Goal: Task Accomplishment & Management: Manage account settings

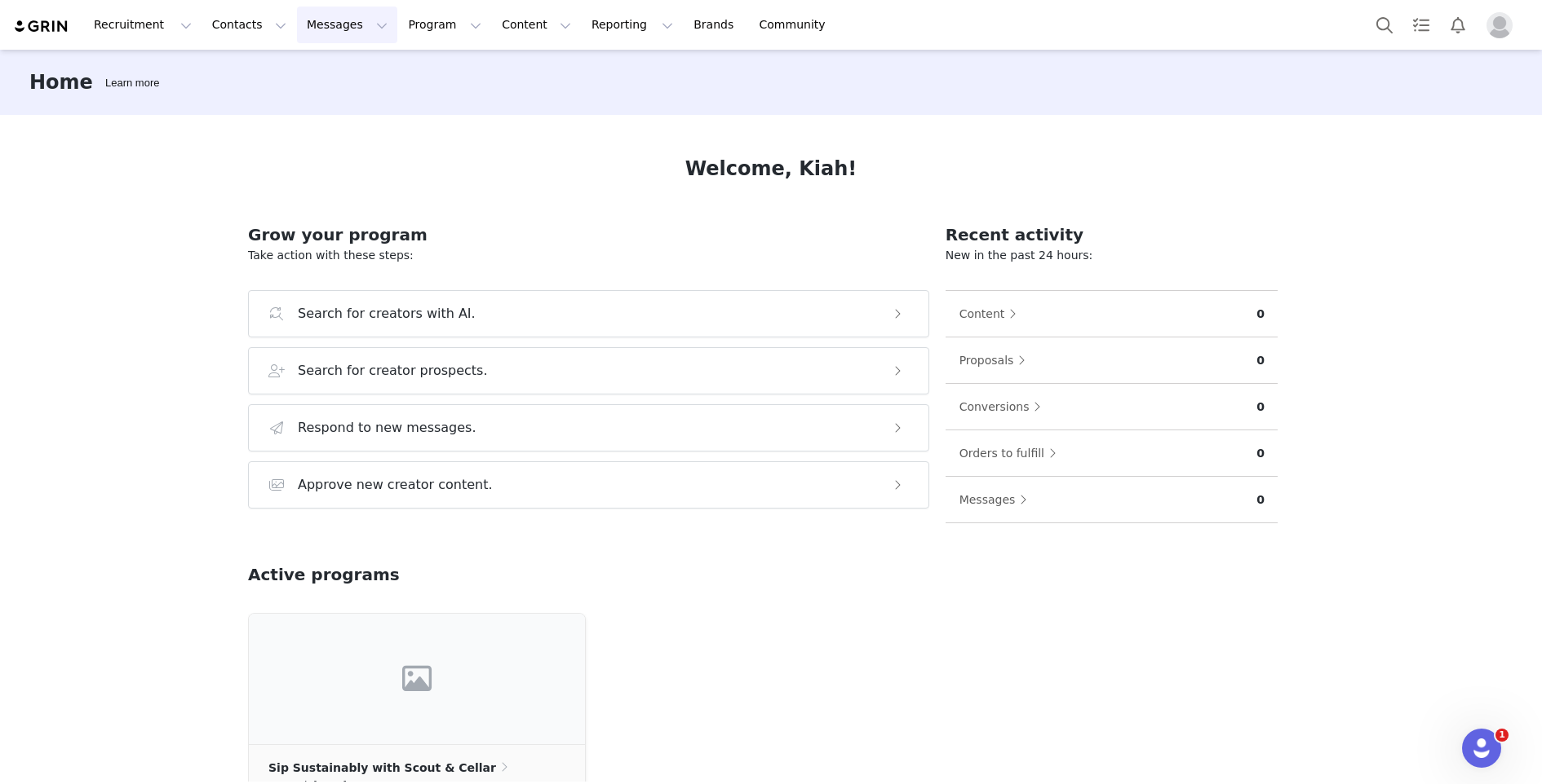
click at [328, 34] on button "Messages Messages" at bounding box center [346, 25] width 100 height 37
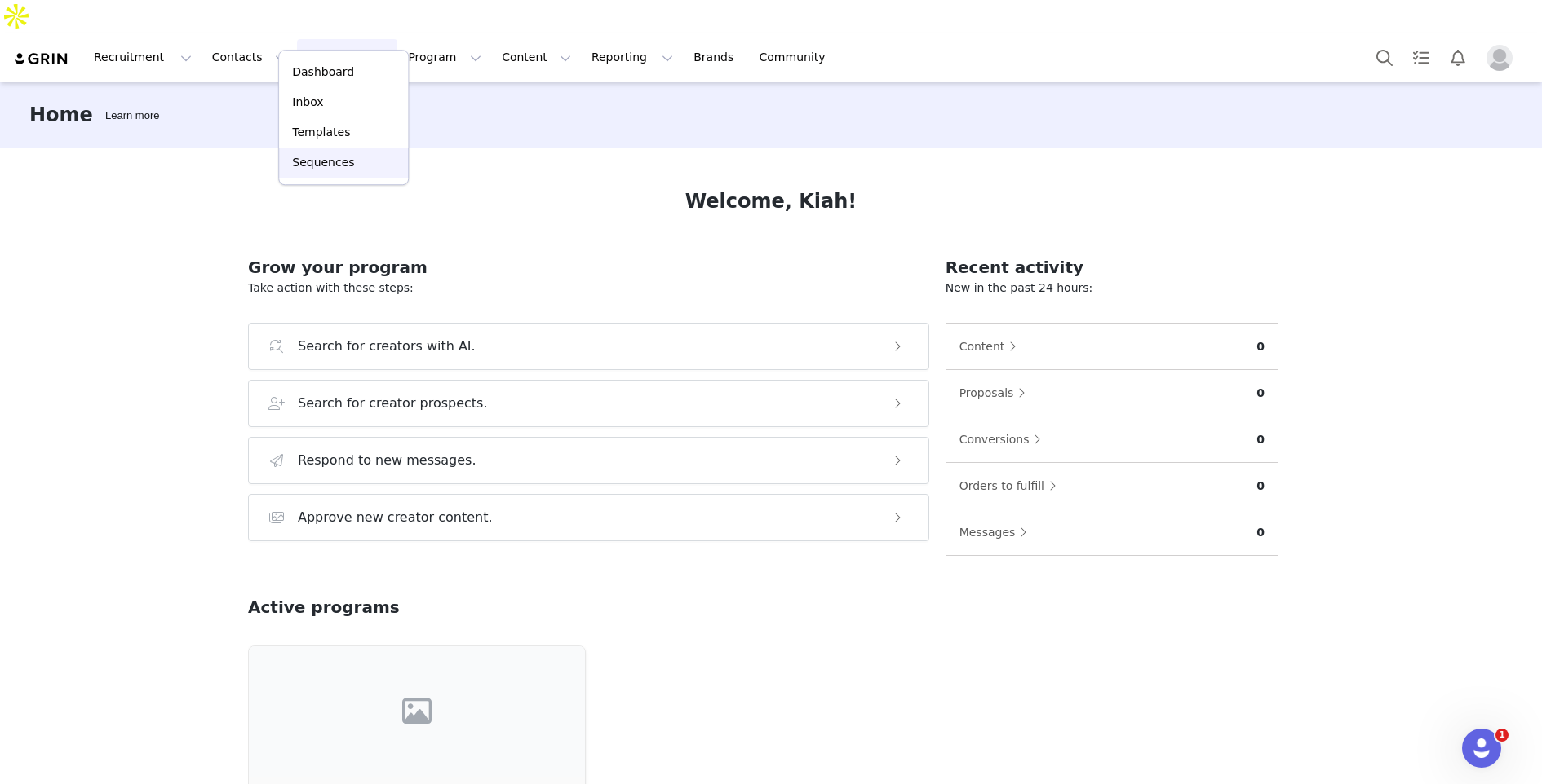
click at [337, 154] on p "Sequences" at bounding box center [322, 162] width 62 height 17
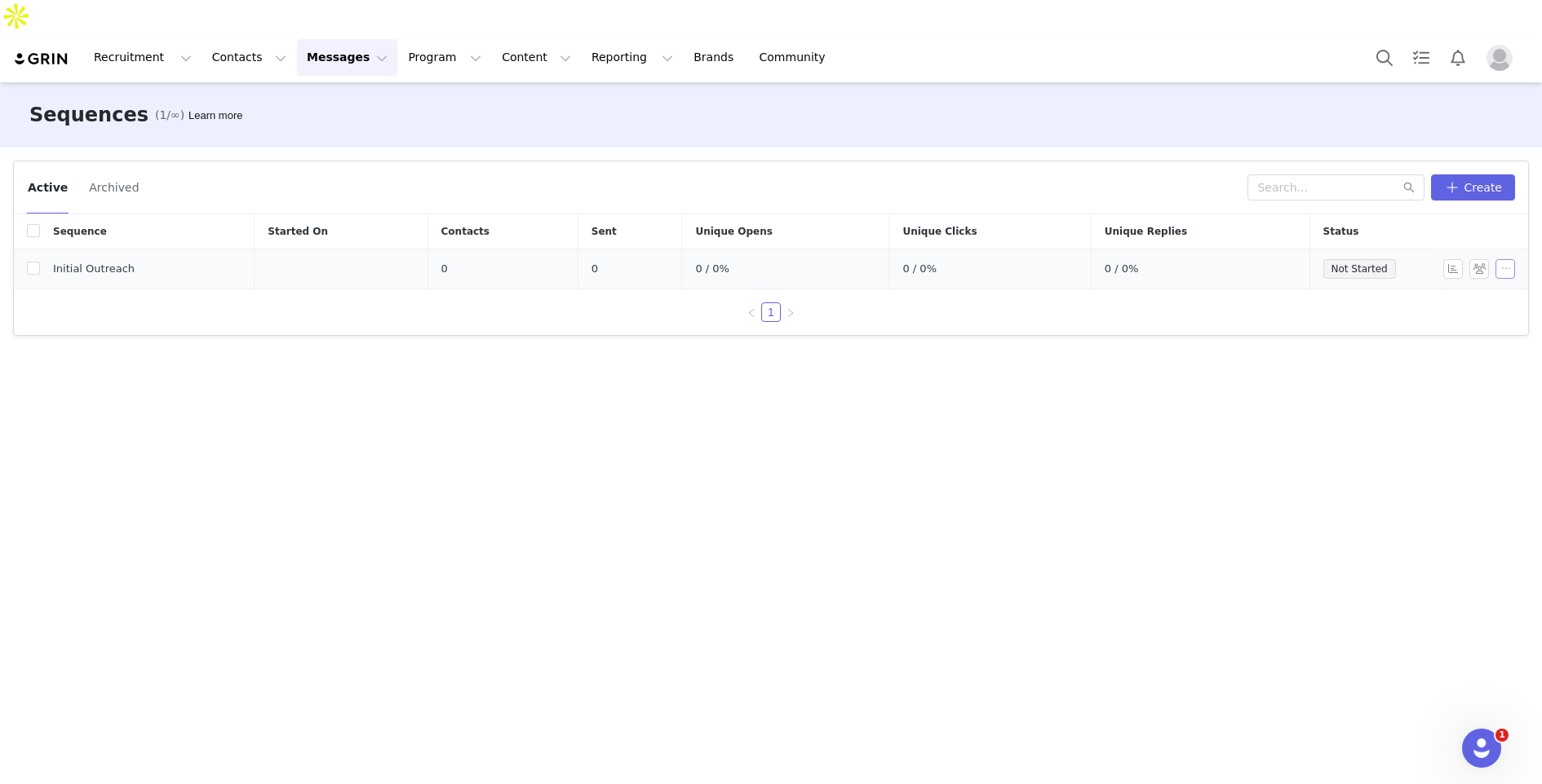
click at [1504, 259] on button "button" at bounding box center [1505, 269] width 20 height 20
click at [1440, 265] on span at bounding box center [1444, 265] width 16 height 18
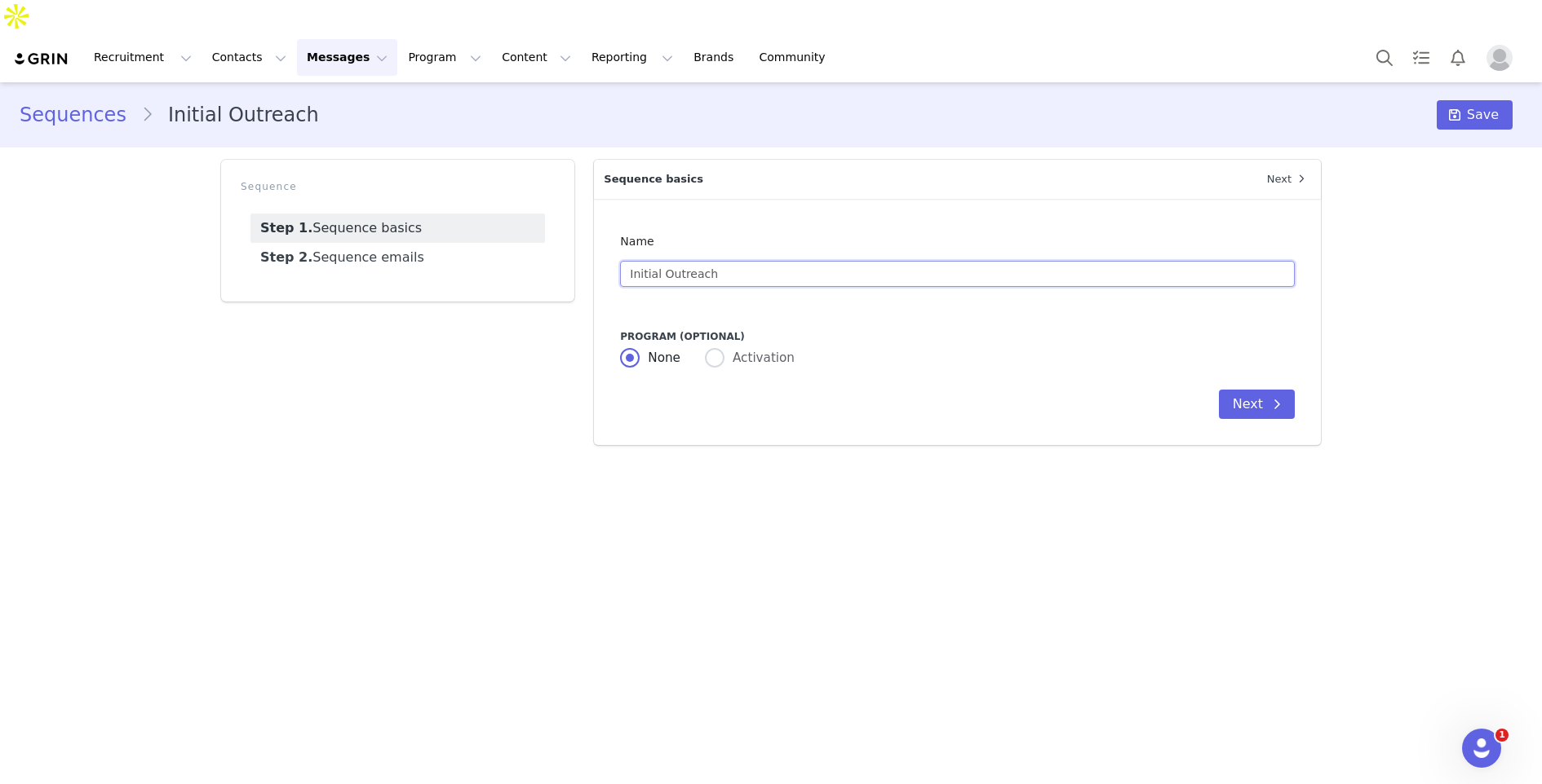
click at [715, 261] on input "Initial Outreach" at bounding box center [957, 274] width 675 height 26
type input "Initial Outreach - Clean Living Lifestyle"
click at [428, 243] on link "Step 2. Sequence emails" at bounding box center [398, 258] width 295 height 30
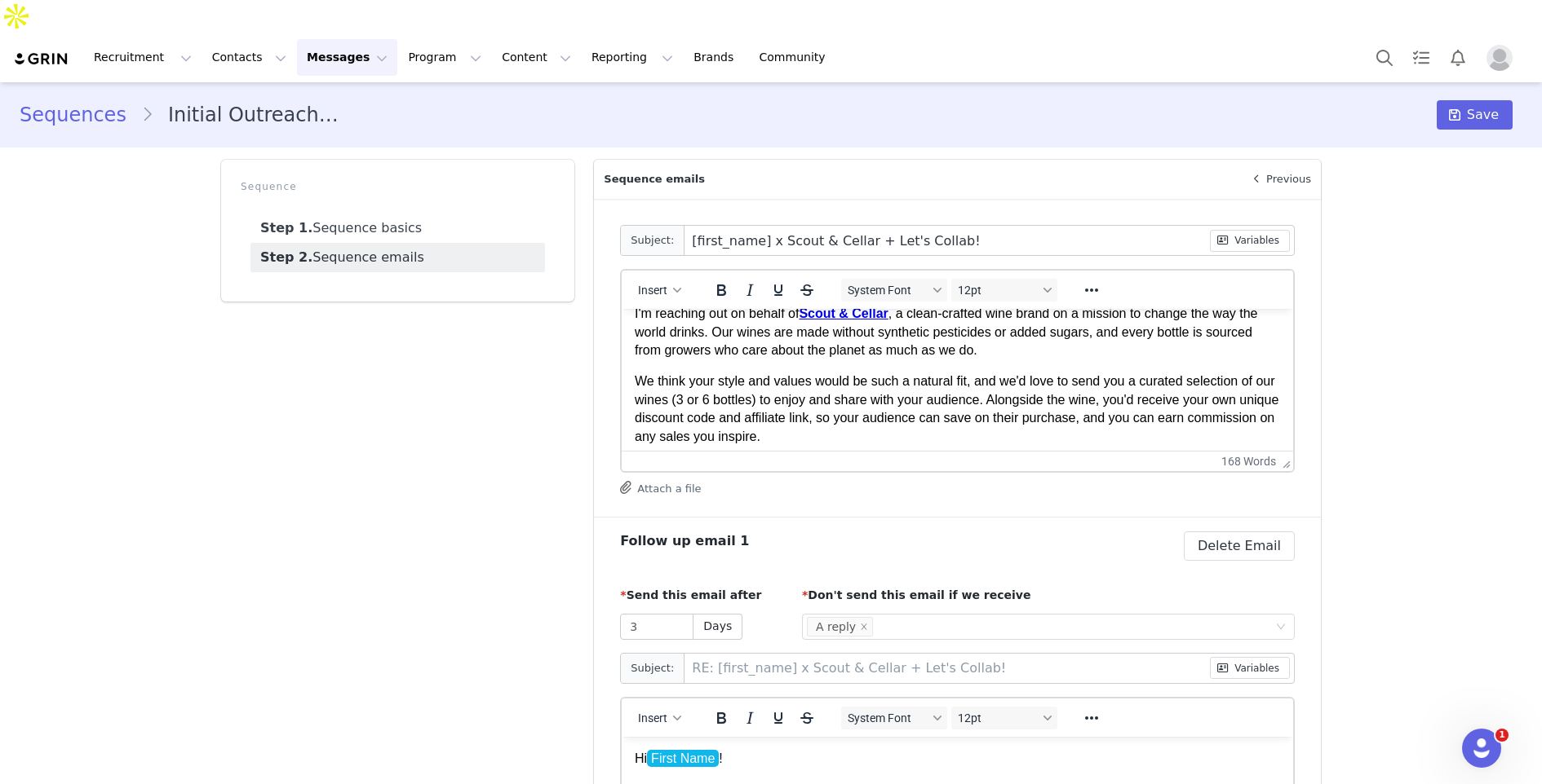
scroll to position [102, 0]
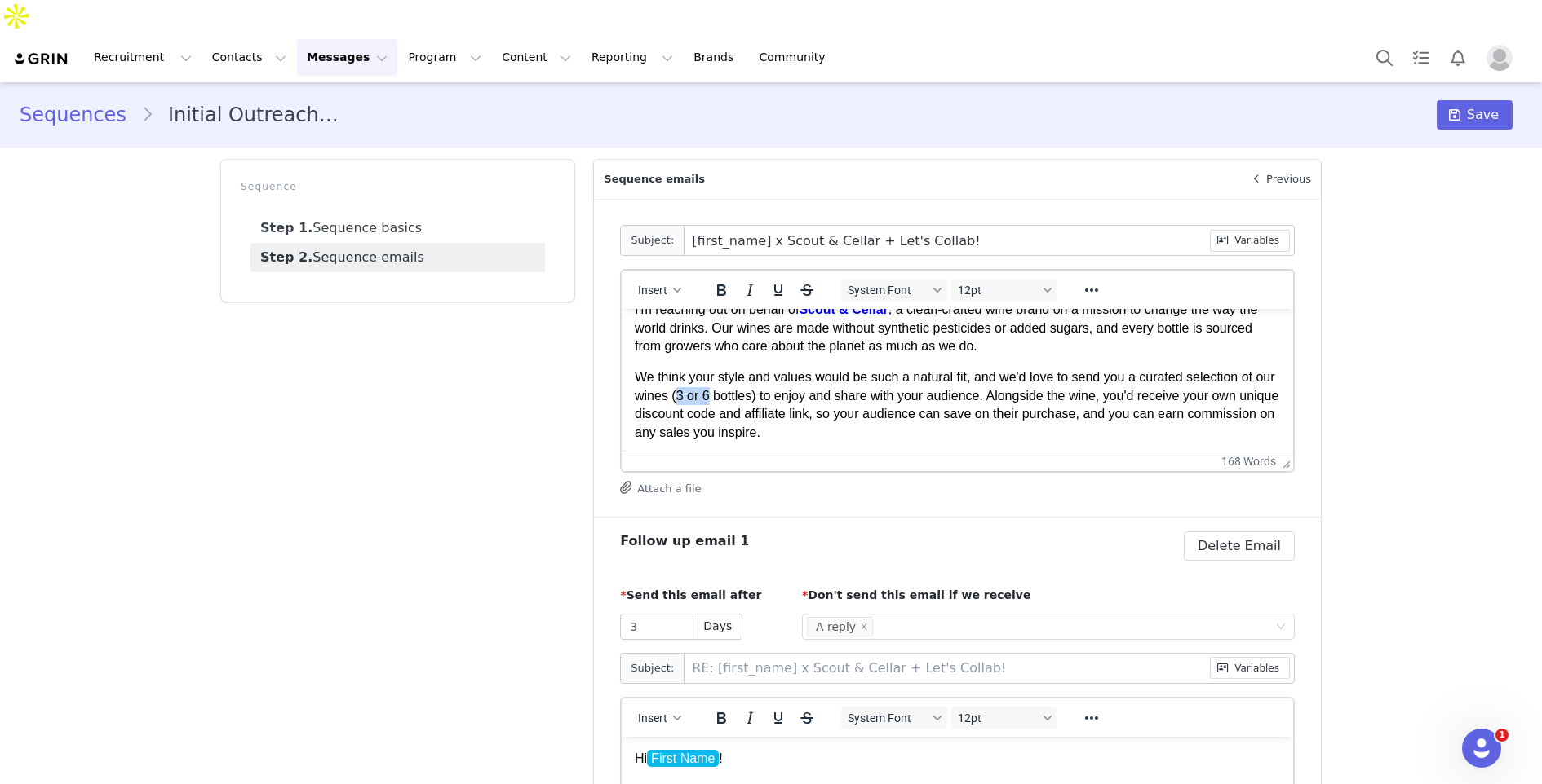
drag, startPoint x: 733, startPoint y: 394, endPoint x: 702, endPoint y: 397, distance: 31.1
click at [702, 397] on p "We think your style and values would be such a natural fit, and we'd love to se…" at bounding box center [957, 405] width 645 height 73
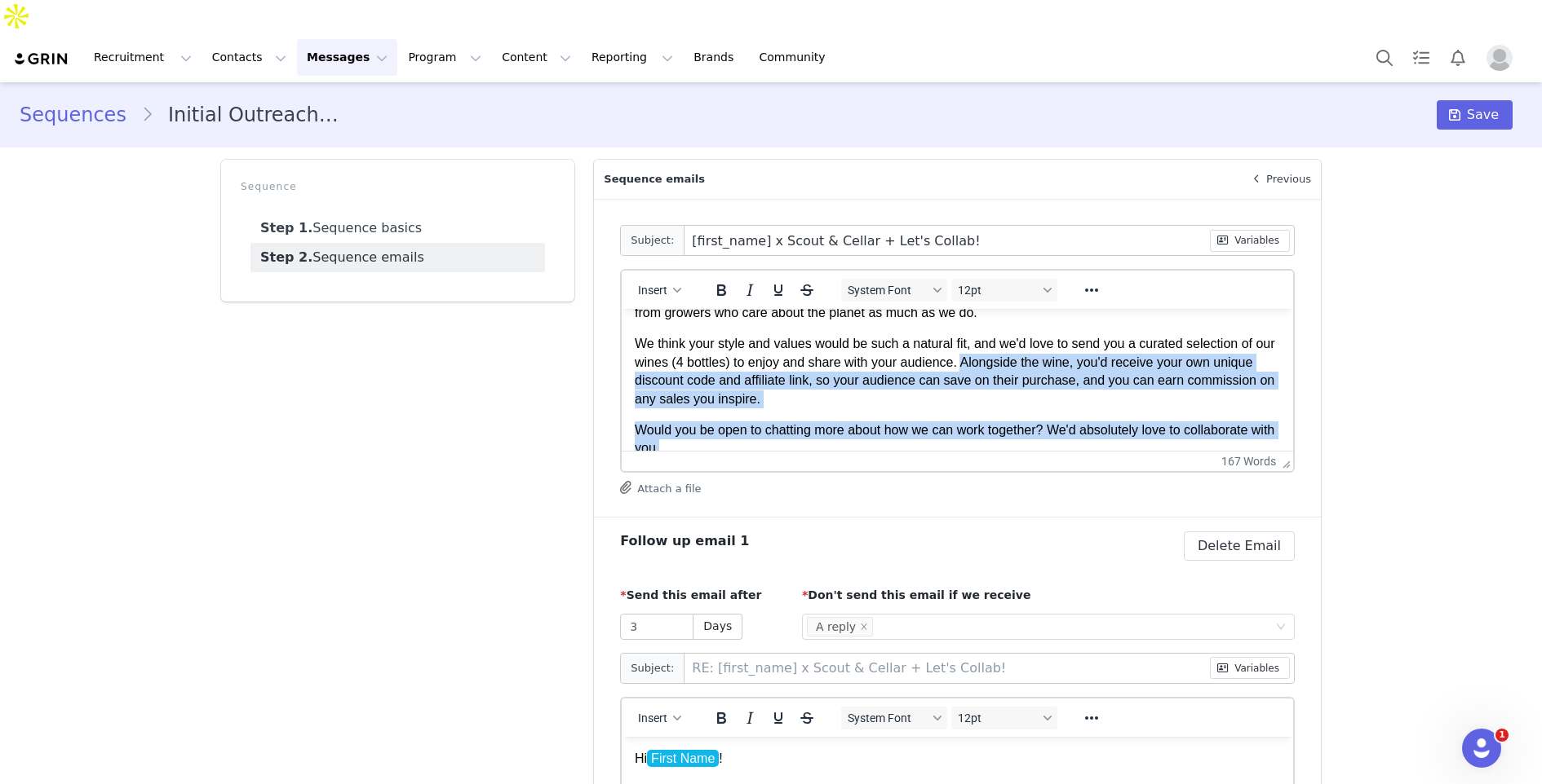
scroll to position [141, 0]
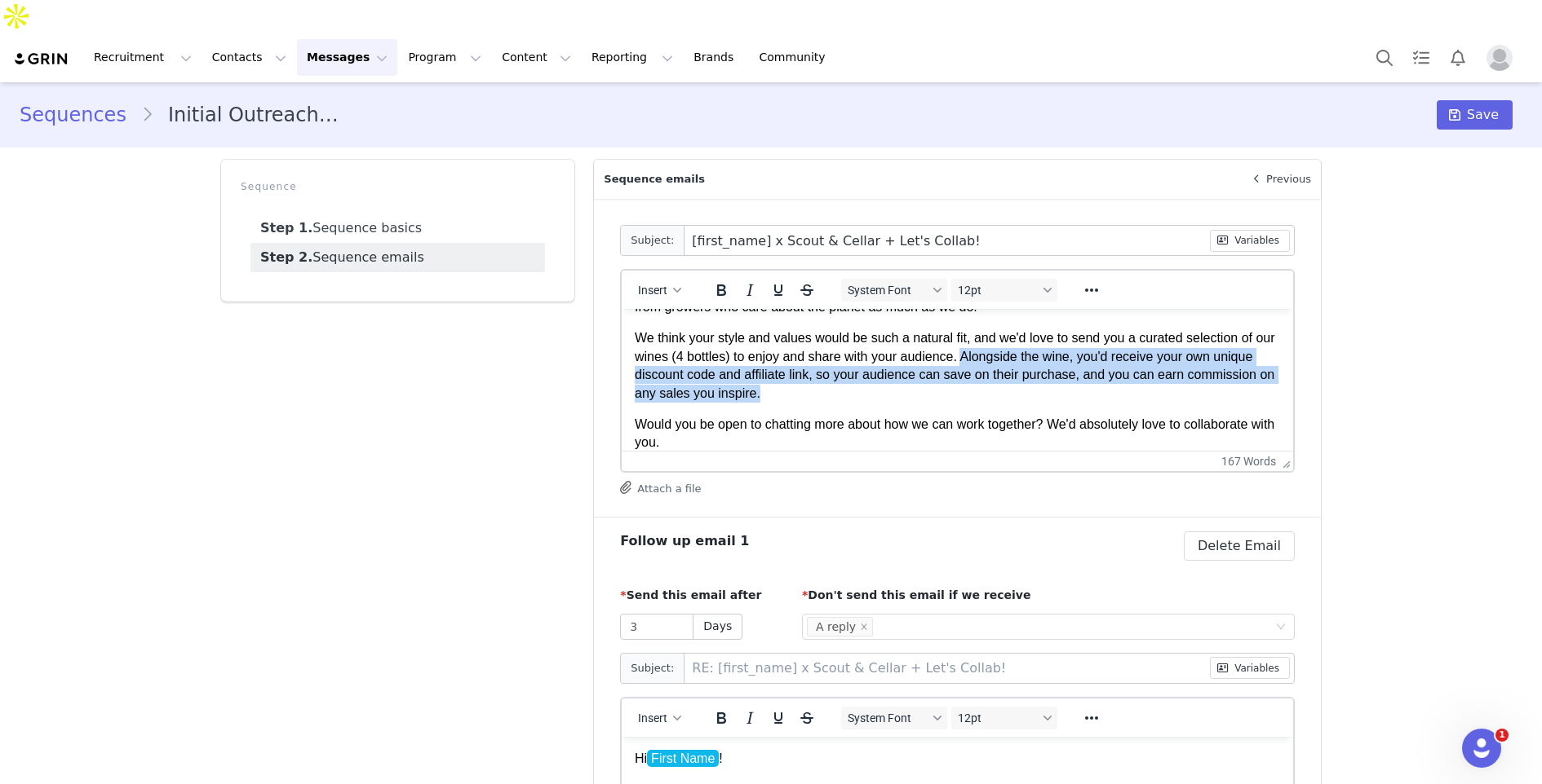
drag, startPoint x: 992, startPoint y: 403, endPoint x: 855, endPoint y: 398, distance: 137.1
click at [855, 398] on p "We think your style and values would be such a natural fit, and we'd love to se…" at bounding box center [957, 366] width 645 height 73
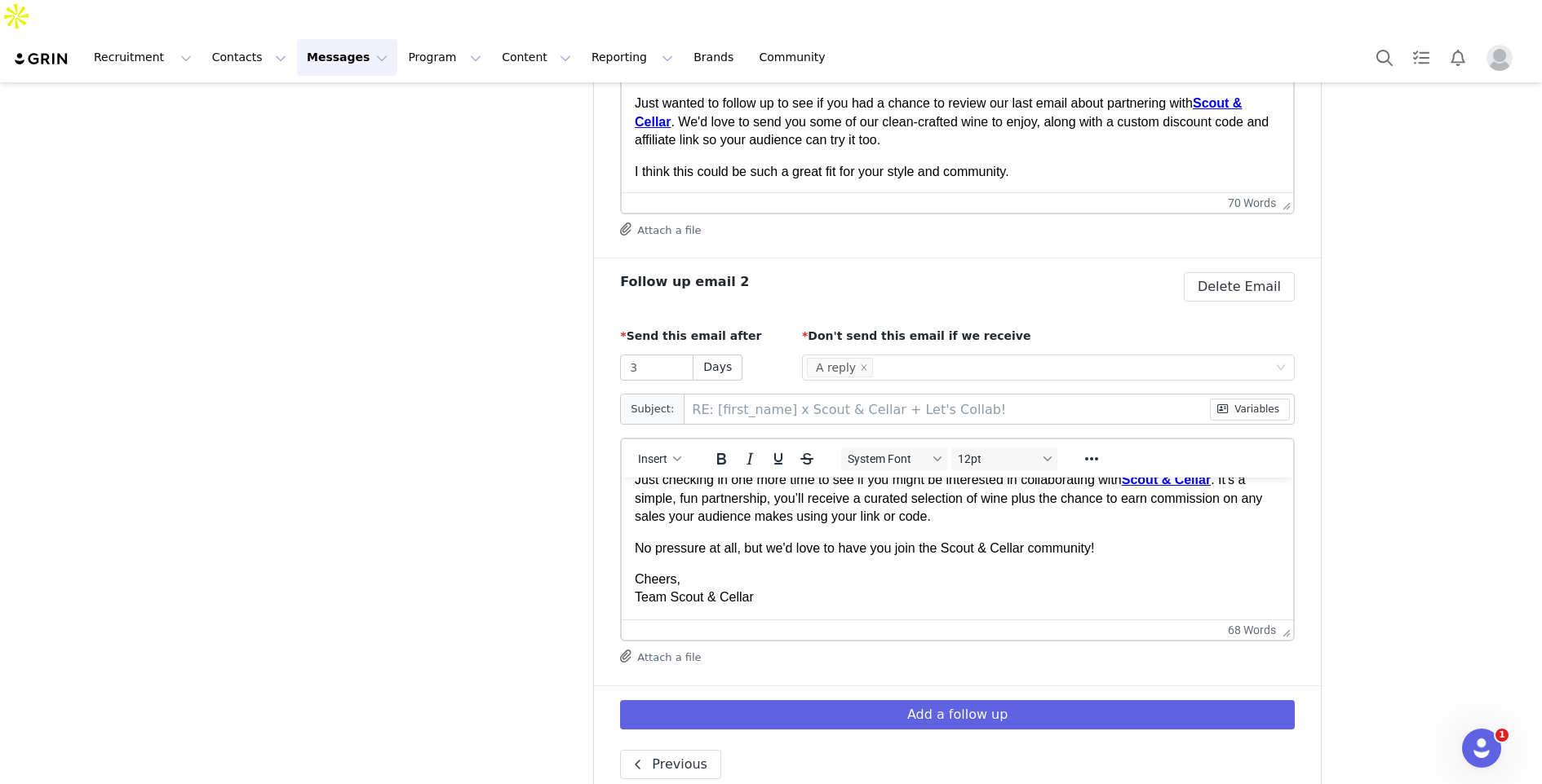
scroll to position [26, 0]
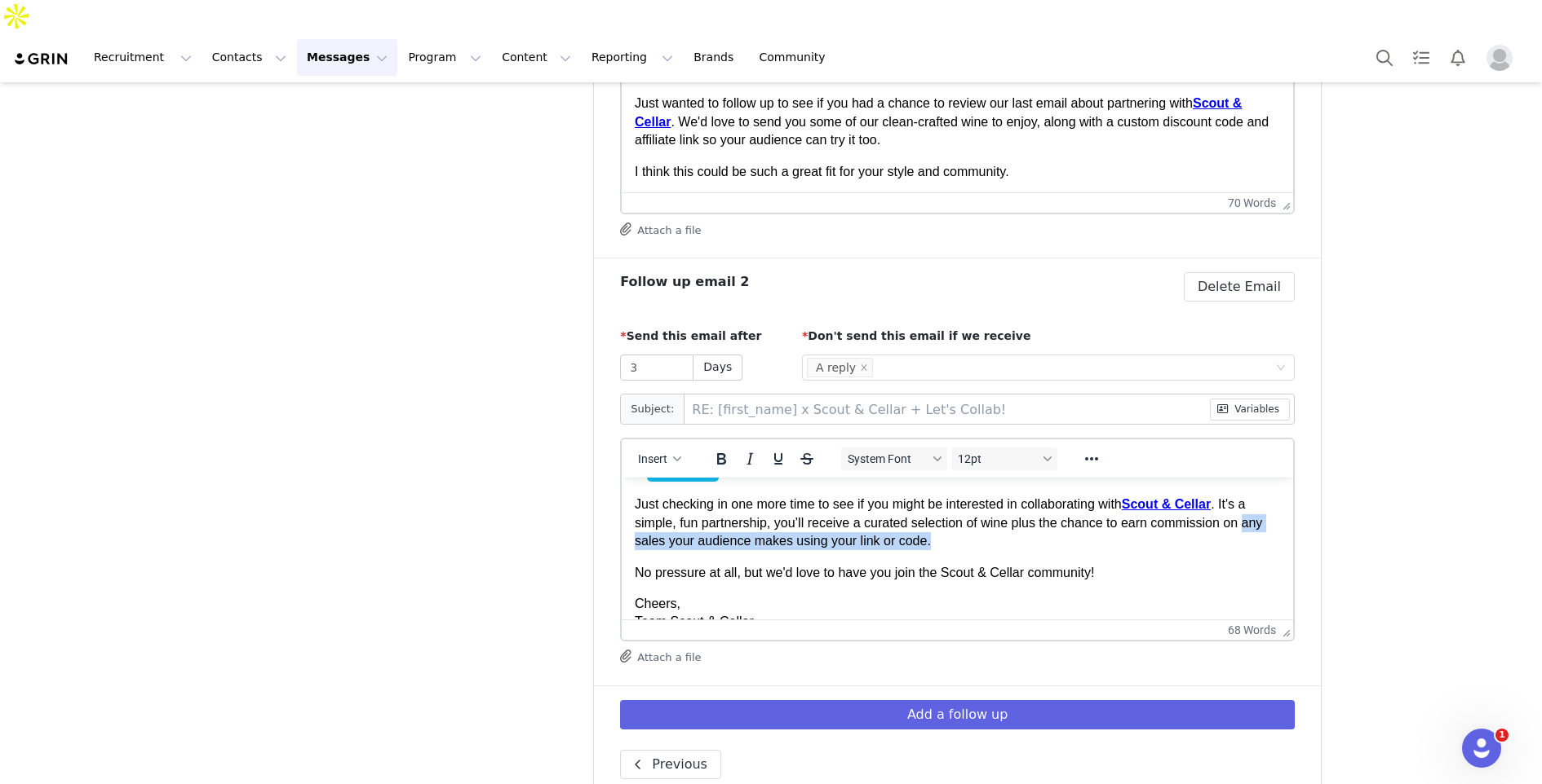
drag, startPoint x: 1255, startPoint y: 525, endPoint x: 1259, endPoint y: 536, distance: 11.7
click at [1259, 536] on p "Just checking in one more time to see if you might be interested in collaborati…" at bounding box center [957, 522] width 645 height 54
drag, startPoint x: 1253, startPoint y: 525, endPoint x: 1260, endPoint y: 538, distance: 14.8
click at [1260, 538] on p "Just checking in one more time to see if you might be interested in collaborati…" at bounding box center [957, 522] width 645 height 54
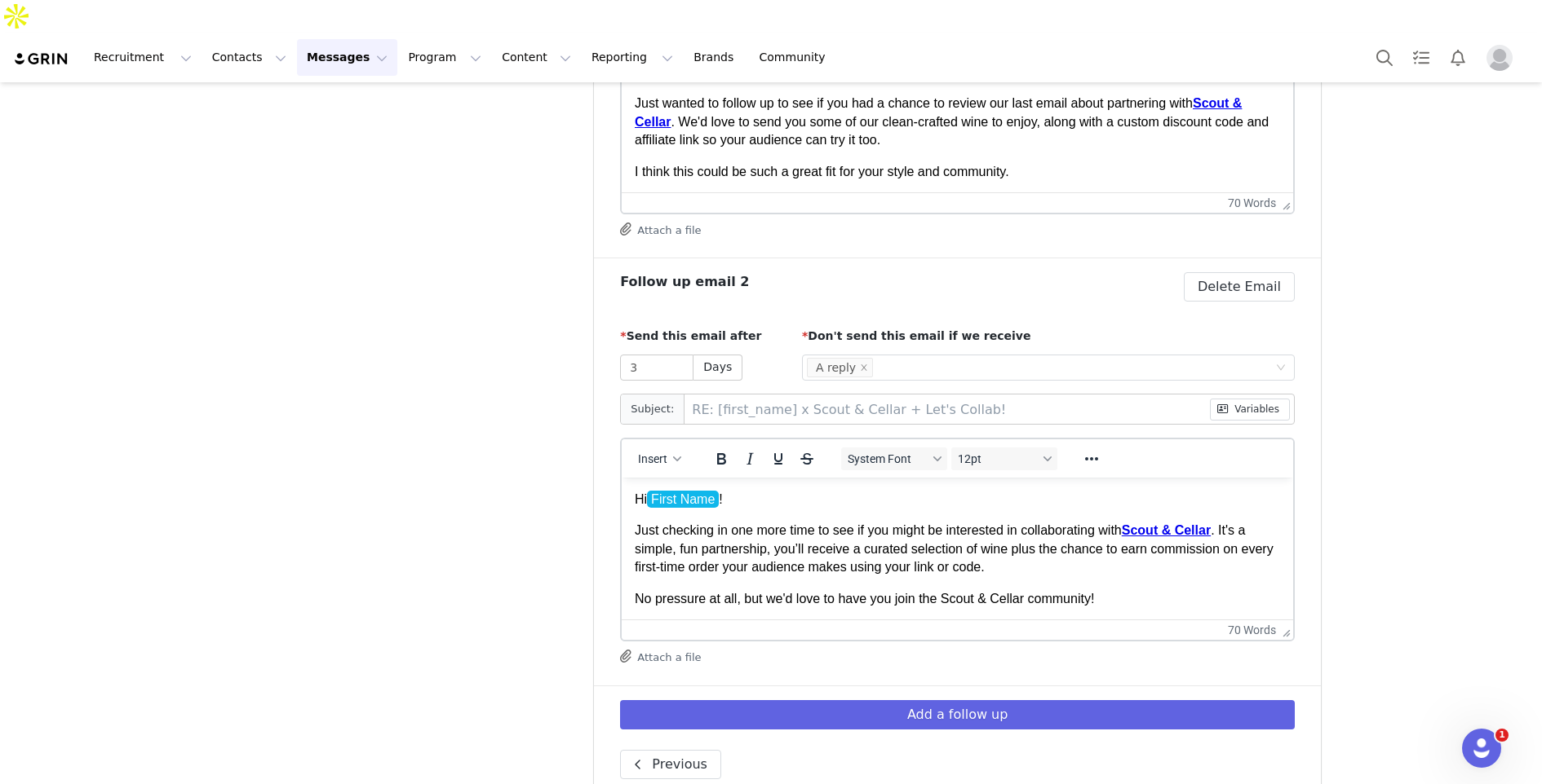
scroll to position [0, 0]
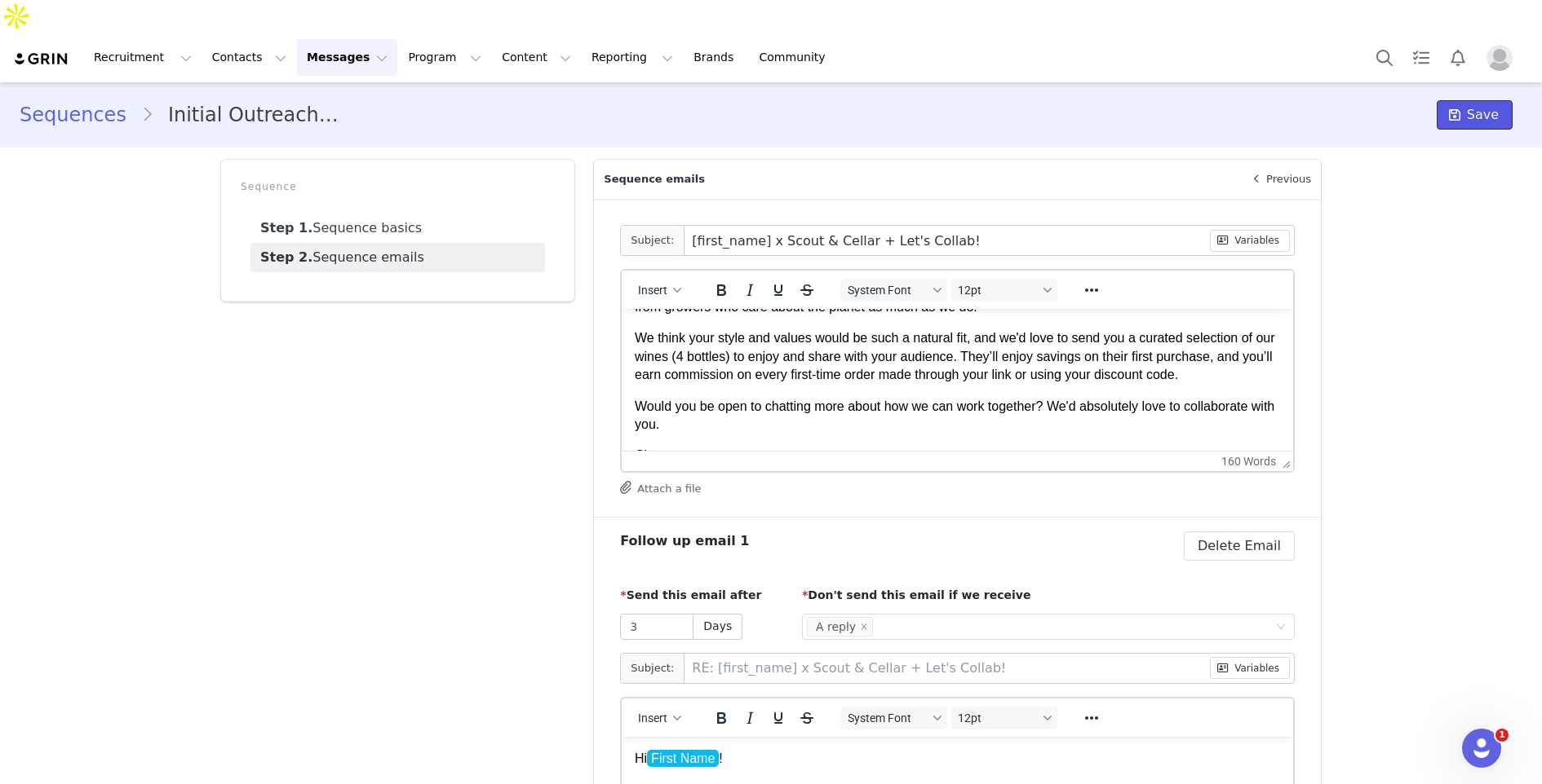
click at [1460, 109] on icon at bounding box center [1455, 115] width 12 height 13
click at [118, 100] on link "Sequences" at bounding box center [80, 115] width 122 height 30
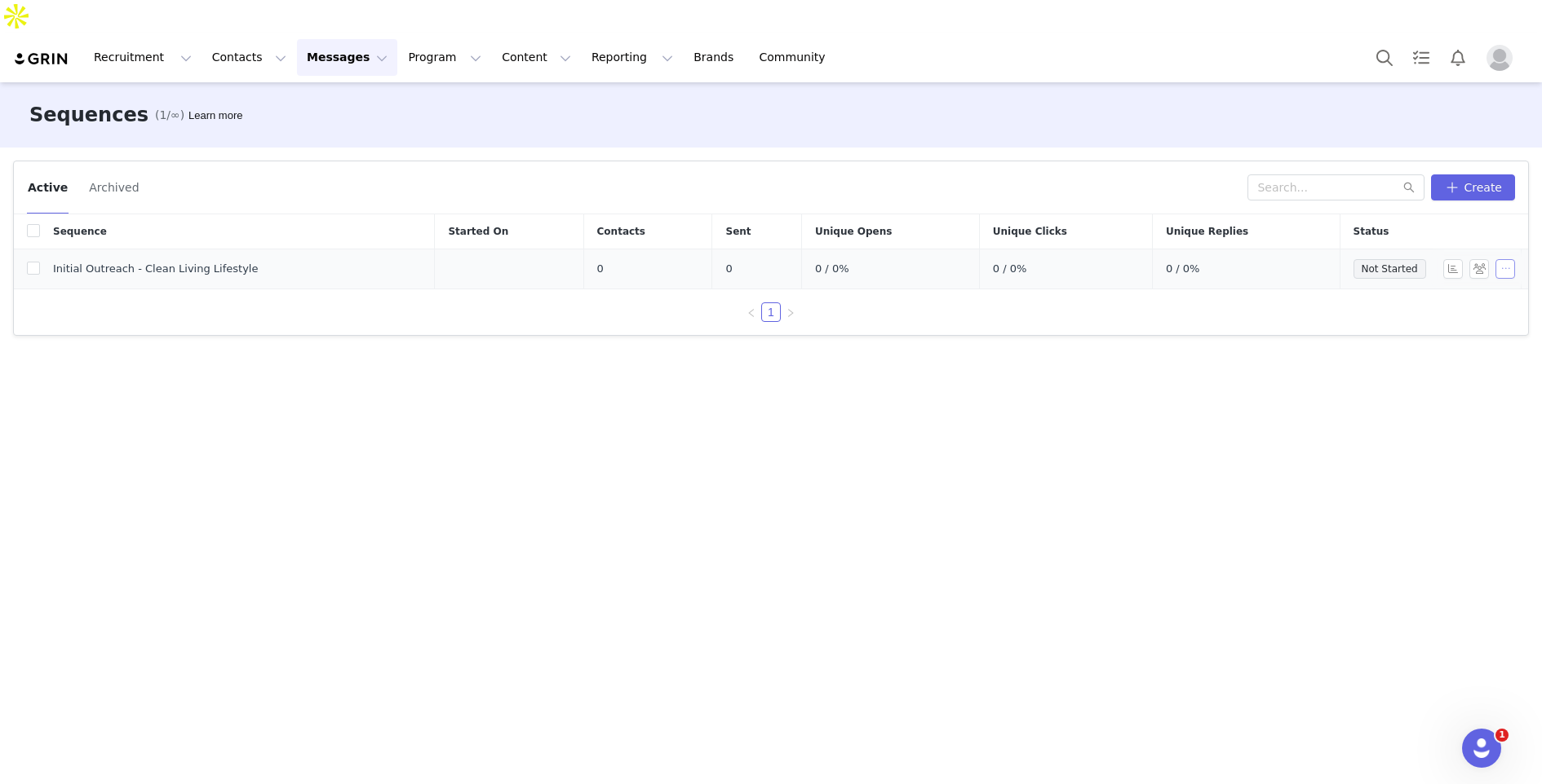
click at [1499, 259] on button "button" at bounding box center [1505, 269] width 20 height 20
click at [1476, 318] on span "Duplicate" at bounding box center [1482, 318] width 54 height 18
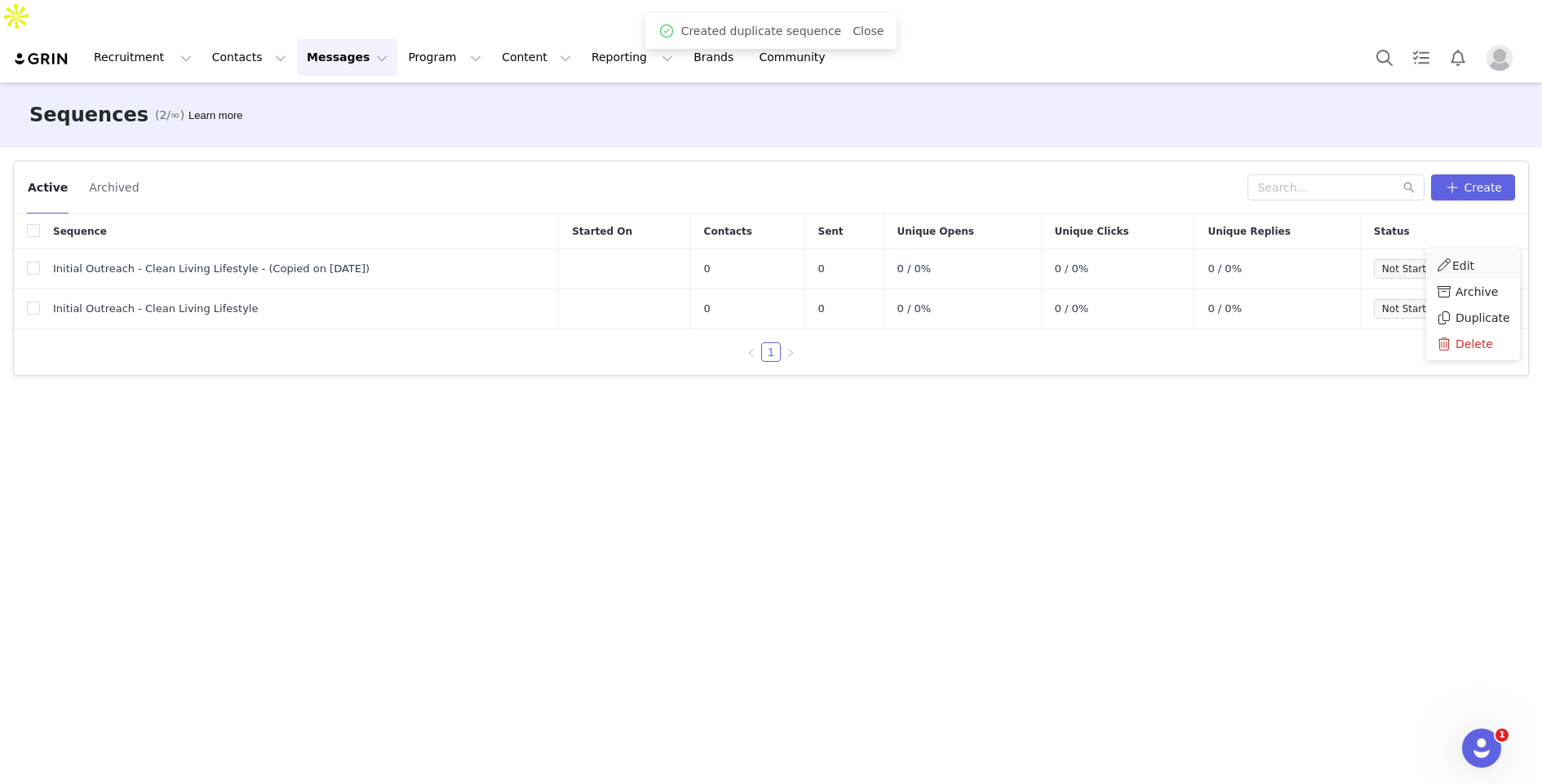
click at [1444, 263] on span at bounding box center [1444, 265] width 16 height 18
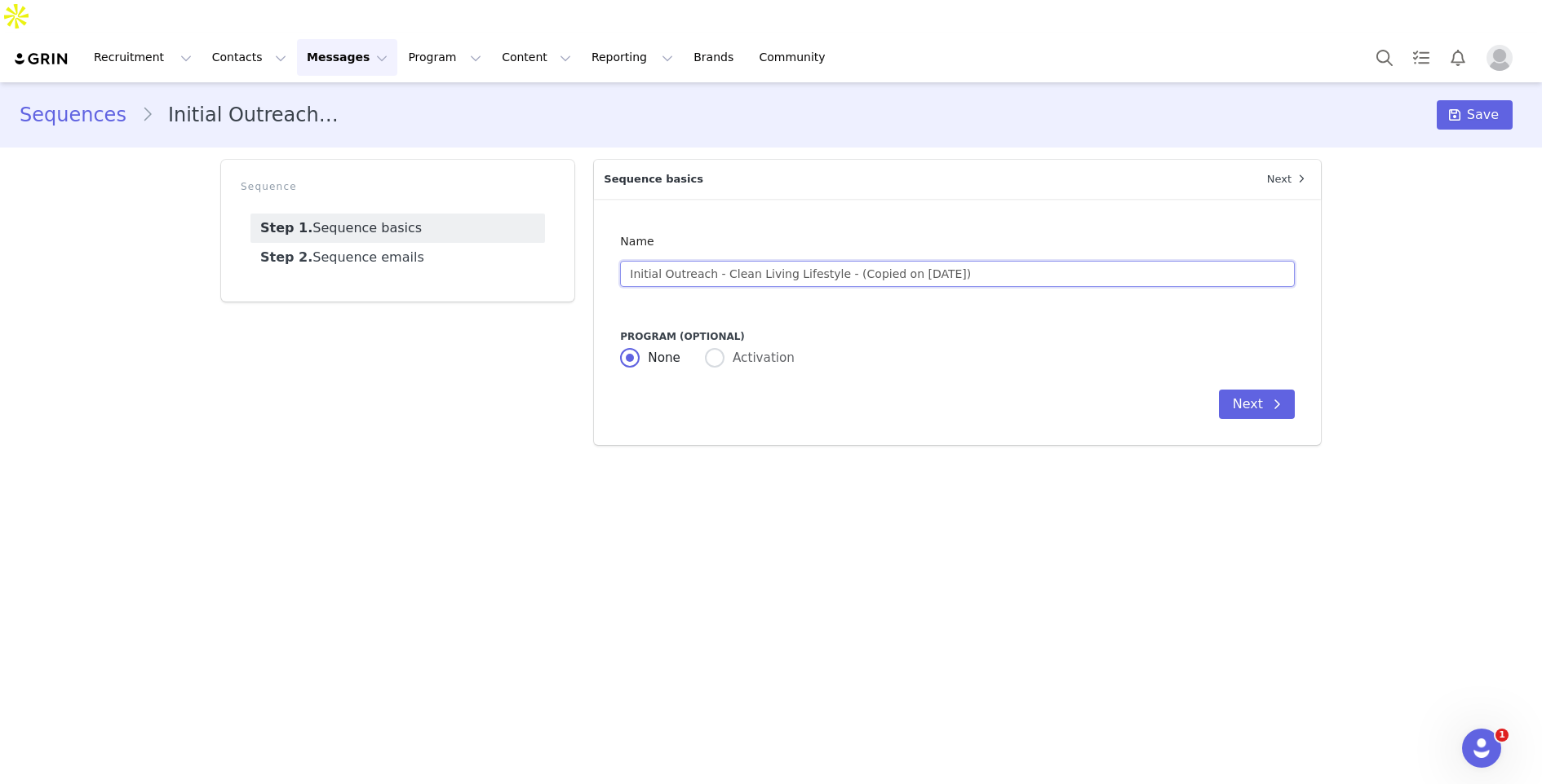
click at [725, 261] on input "Initial Outreach - Clean Living Lifestyle - (Copied on [DATE])" at bounding box center [957, 274] width 675 height 26
drag, startPoint x: 722, startPoint y: 237, endPoint x: 1003, endPoint y: 252, distance: 281.4
click at [1003, 261] on input "Initial Outreach - Clean Living Lifestyle - (Copied on [DATE])" at bounding box center [957, 274] width 675 height 26
type input "Initial Outreach - Wine Focused"
click at [435, 243] on link "Step 2. Sequence emails" at bounding box center [398, 258] width 295 height 30
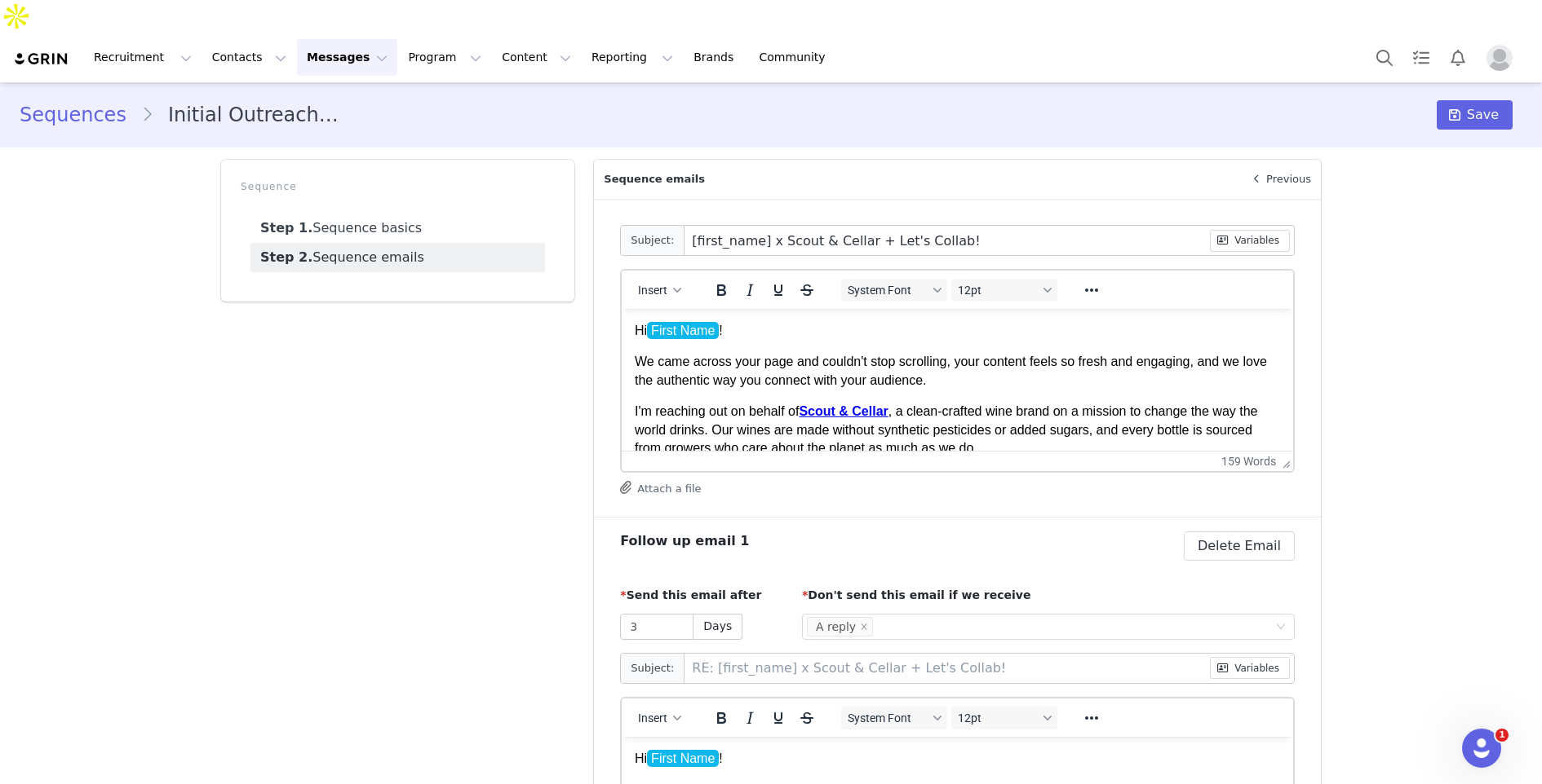
click at [771, 225] on input "[first_name] x Scout & Cellar + Let's Collab!" at bounding box center [947, 240] width 524 height 30
type input "[first_name] Scout & Cellar + Let's Collab!"
type input "RE: [first_name] Scout & Cellar + Let's Collab!"
type input "[first_name] _ Scout & Cellar + Let's Collab!"
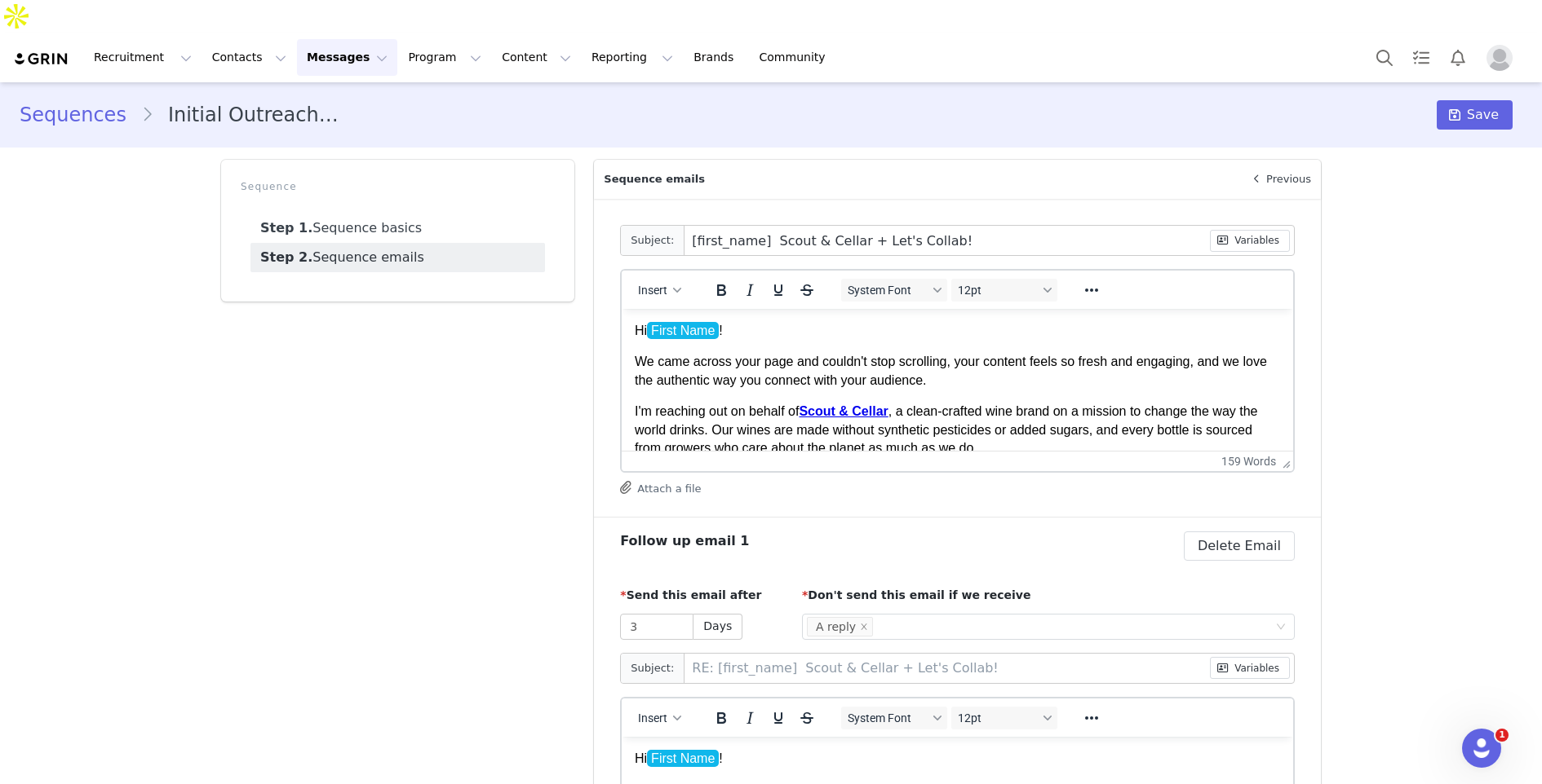
type input "RE: [first_name] _ Scout & Cellar + Let's Collab!"
type input "[first_name] _+ Scout & Cellar + Let's Collab!"
type input "RE: [first_name] _+ Scout & Cellar + Let's Collab!"
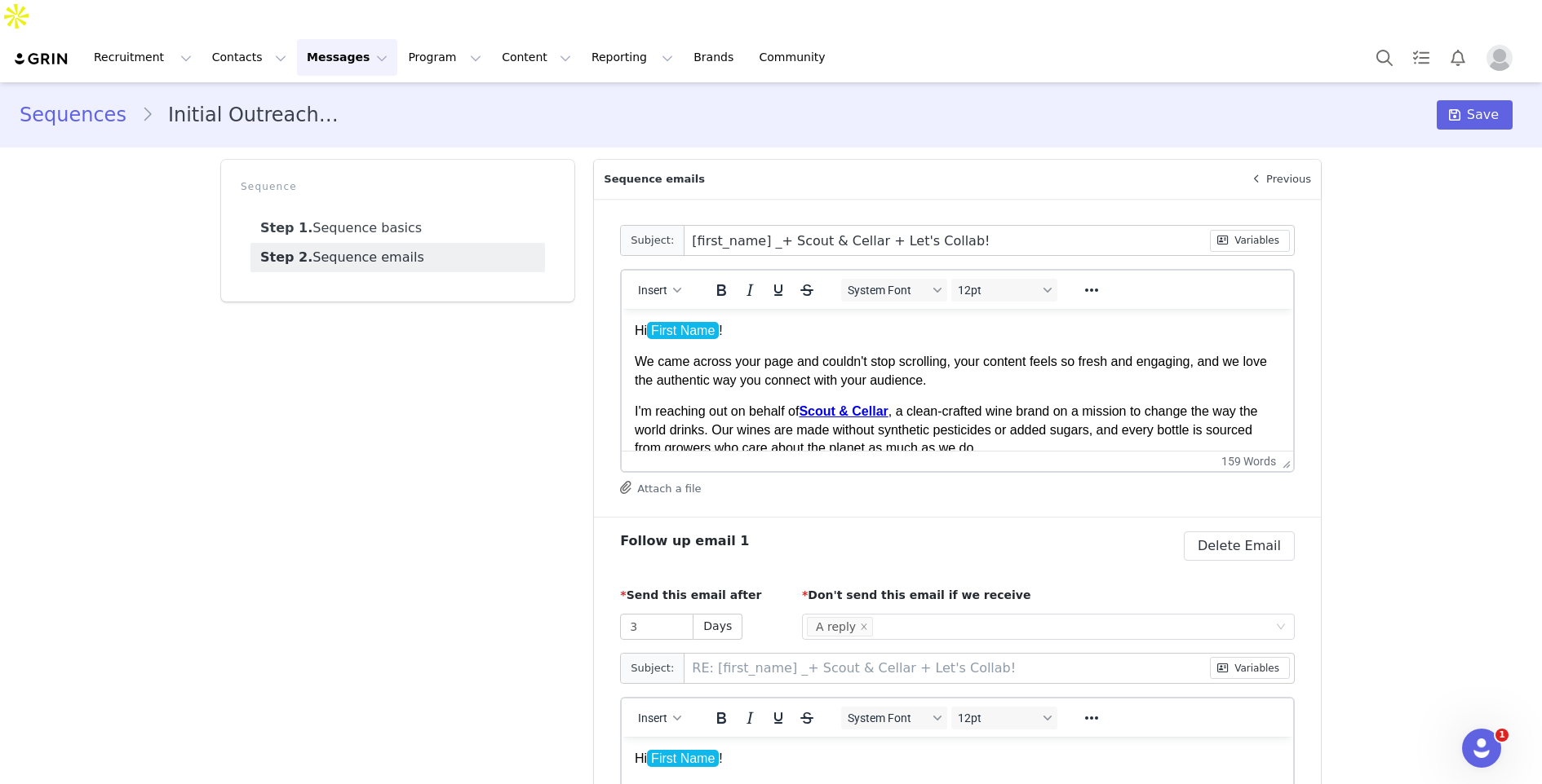
type input "[first_name] _ Scout & Cellar + Let's Collab!"
type input "RE: [first_name] _ Scout & Cellar + Let's Collab!"
type input "[first_name] Scout & Cellar + Let's Collab!"
type input "RE: [first_name] Scout & Cellar + Let's Collab!"
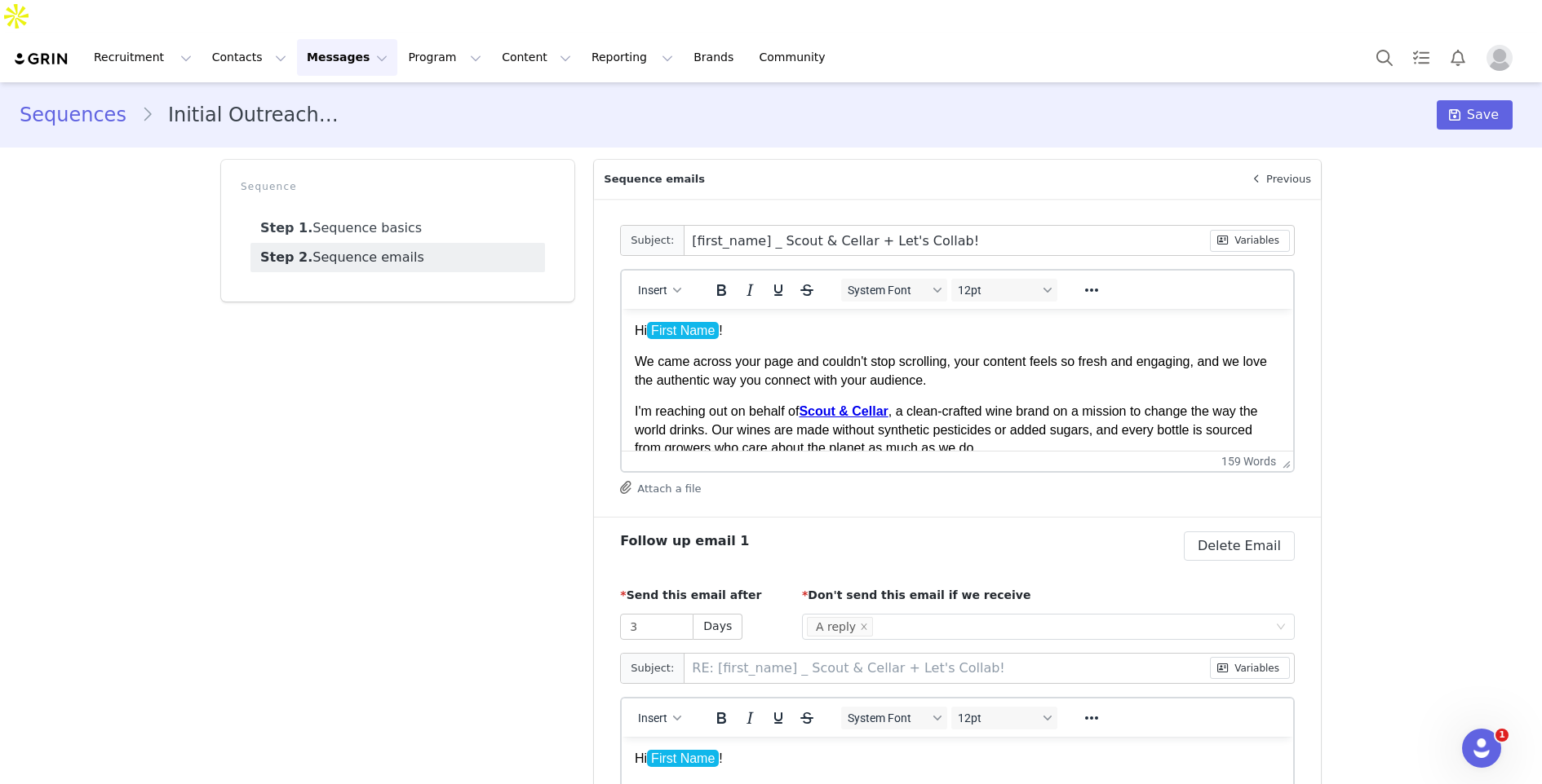
type input "RE: [first_name] Scout & Cellar + Let's Collab!"
type input "[first_name] _ Scout & Cellar + Let's Collab!"
type input "RE: [first_name] _ Scout & Cellar + Let's Collab!"
type input "[first_name] _+ Scout & Cellar + Let's Collab!"
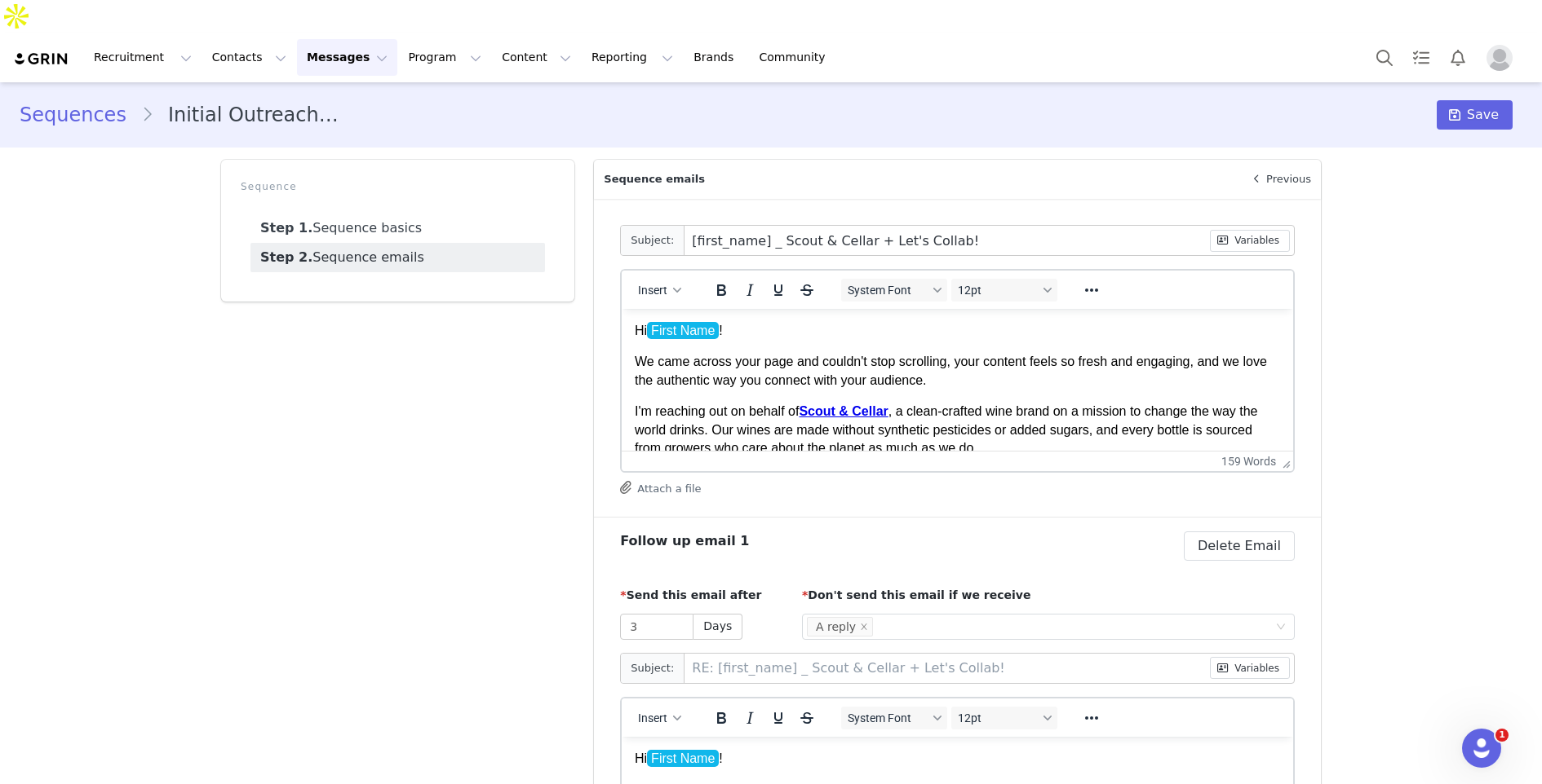
type input "RE: [first_name] _+ Scout & Cellar + Let's Collab!"
type input "[first_name] _ Scout & Cellar + Let's Collab!"
type input "RE: [first_name] _ Scout & Cellar + Let's Collab!"
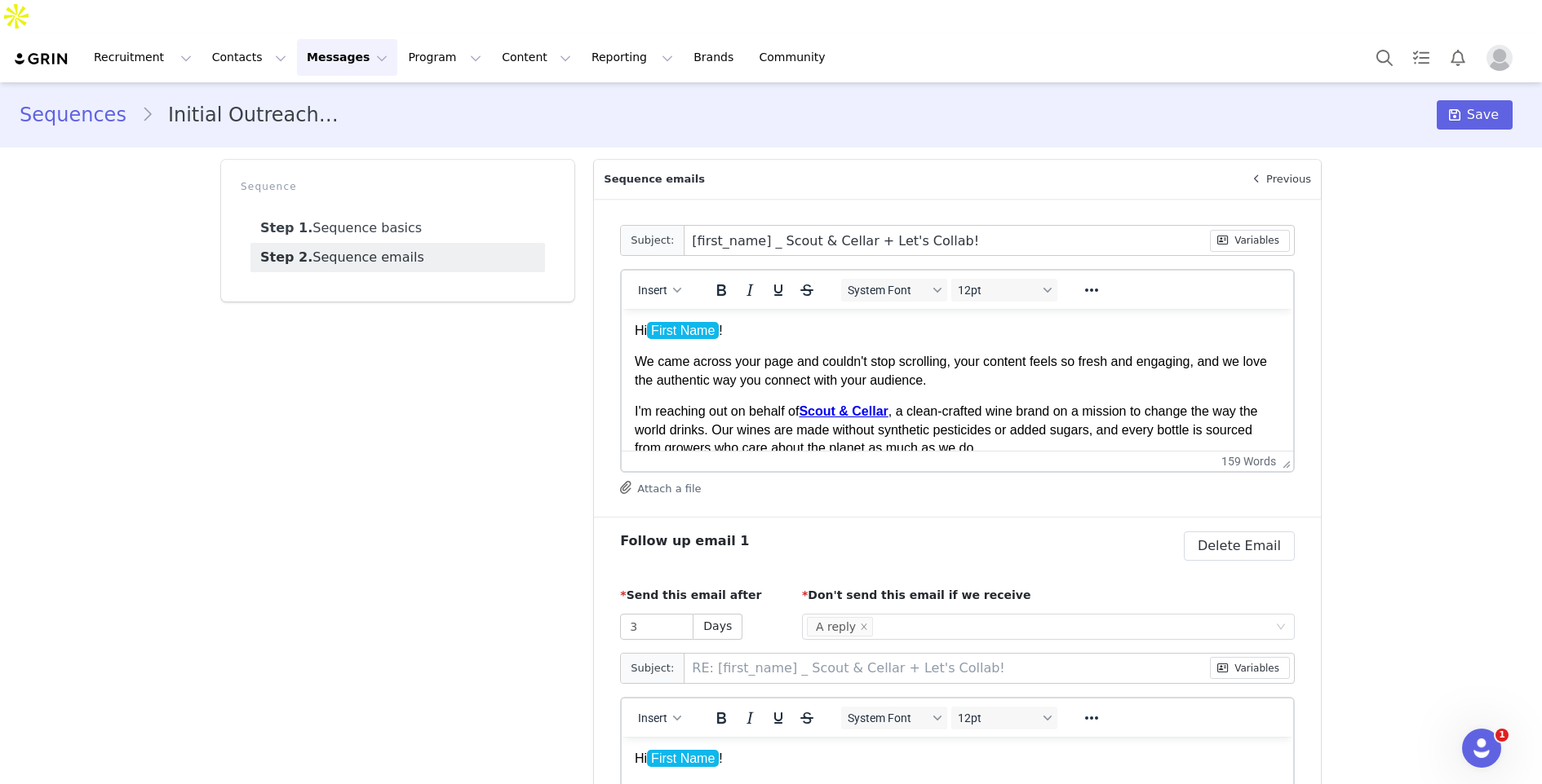
type input "[first_name] Scout & Cellar + Let's Collab!"
type input "RE: [first_name] Scout & Cellar + Let's Collab!"
type input "[first_name] + Scout & Cellar + Let's Collab!"
type input "RE: [first_name] + Scout & Cellar + Let's Collab!"
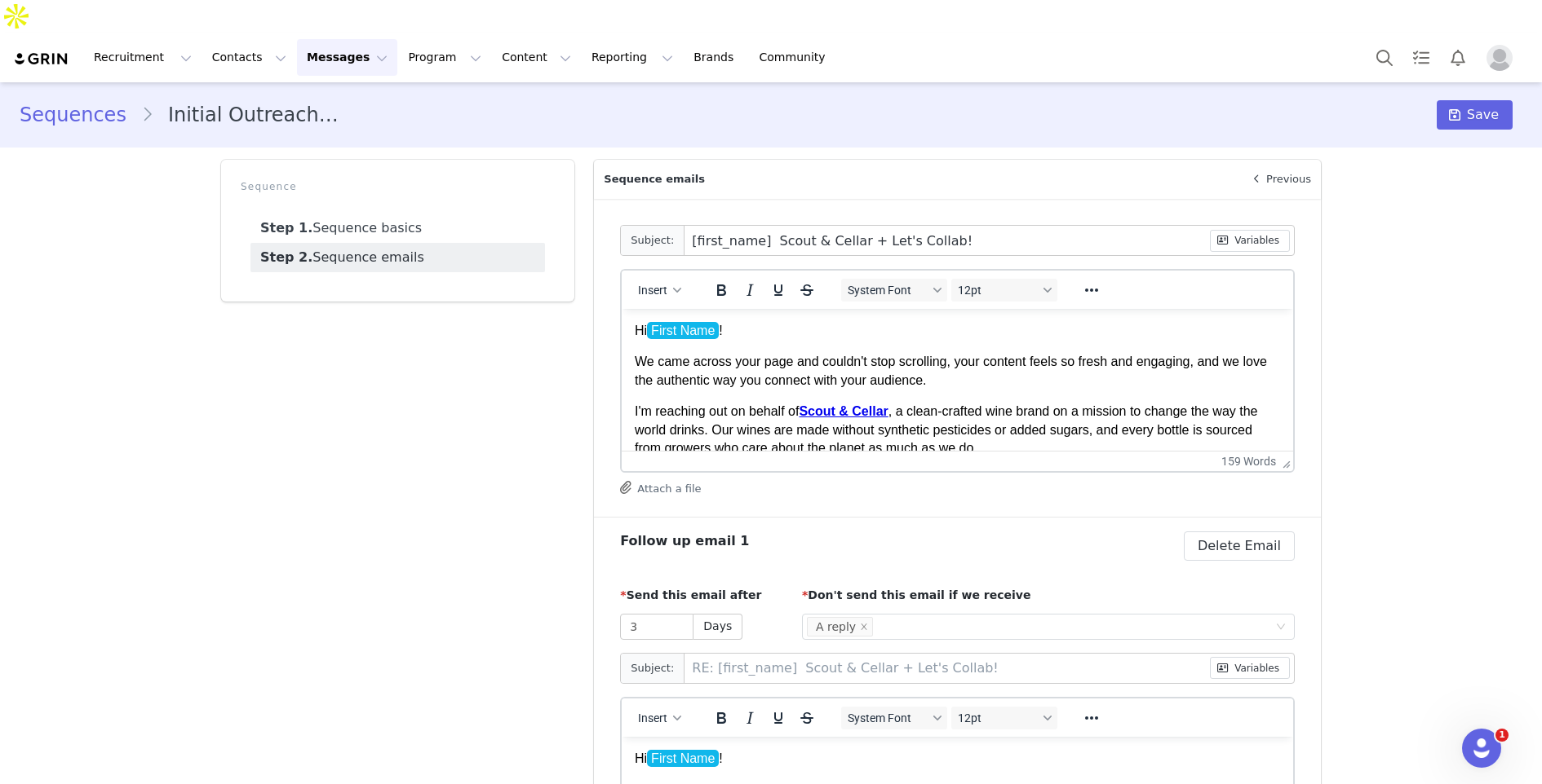
type input "RE: [first_name] + Scout & Cellar + Let's Collab!"
click at [871, 225] on input "[first_name] + Scout & Cellar + Let's Collab!" at bounding box center [947, 240] width 524 height 30
type input "[first_name] + Scout & Cellar - Let's Collab!"
type input "RE: [first_name] + Scout & Cellar - Let's Collab!"
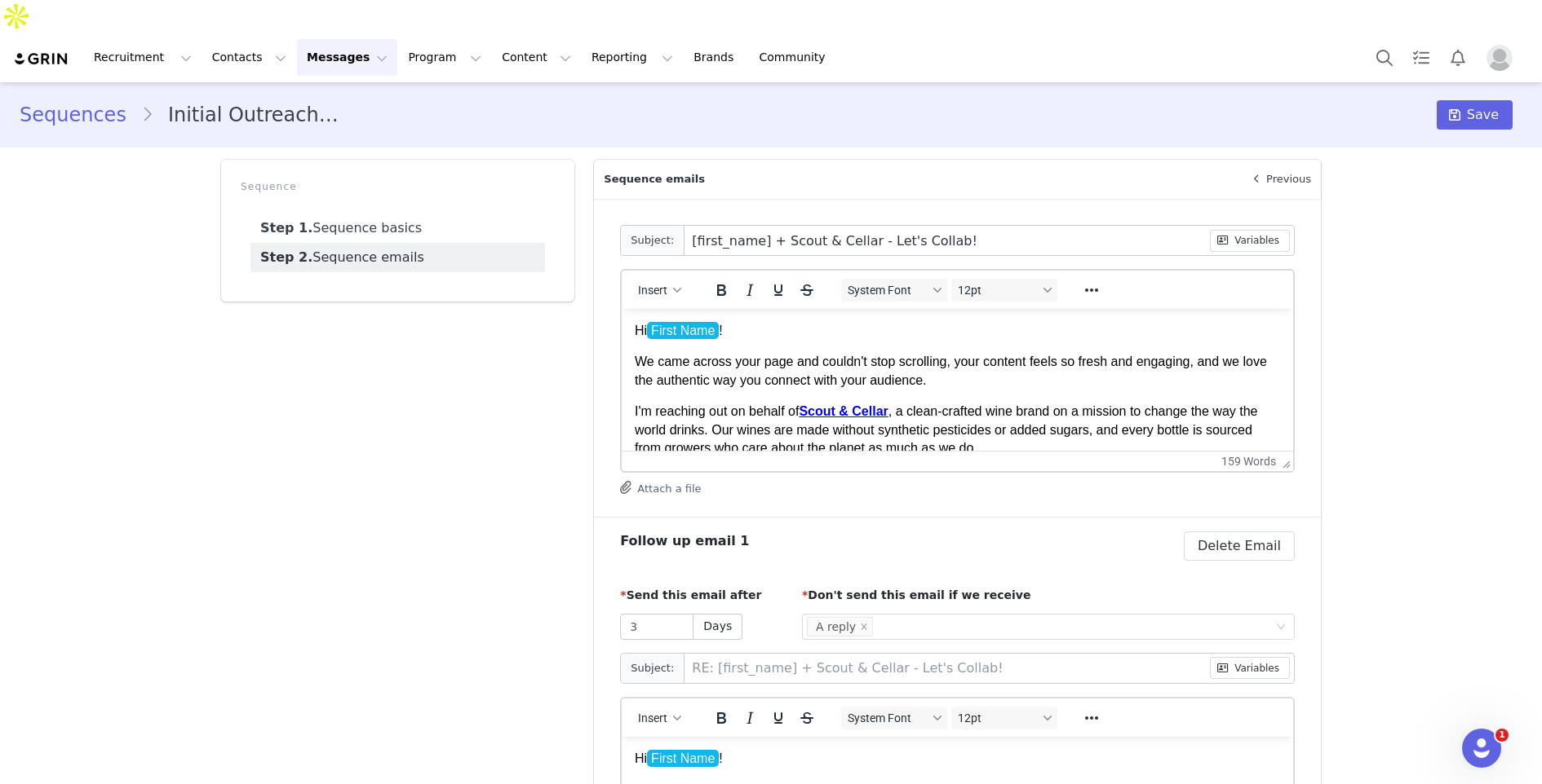
type input "[first_name] + Scout & Cellar - Let's Collab!"
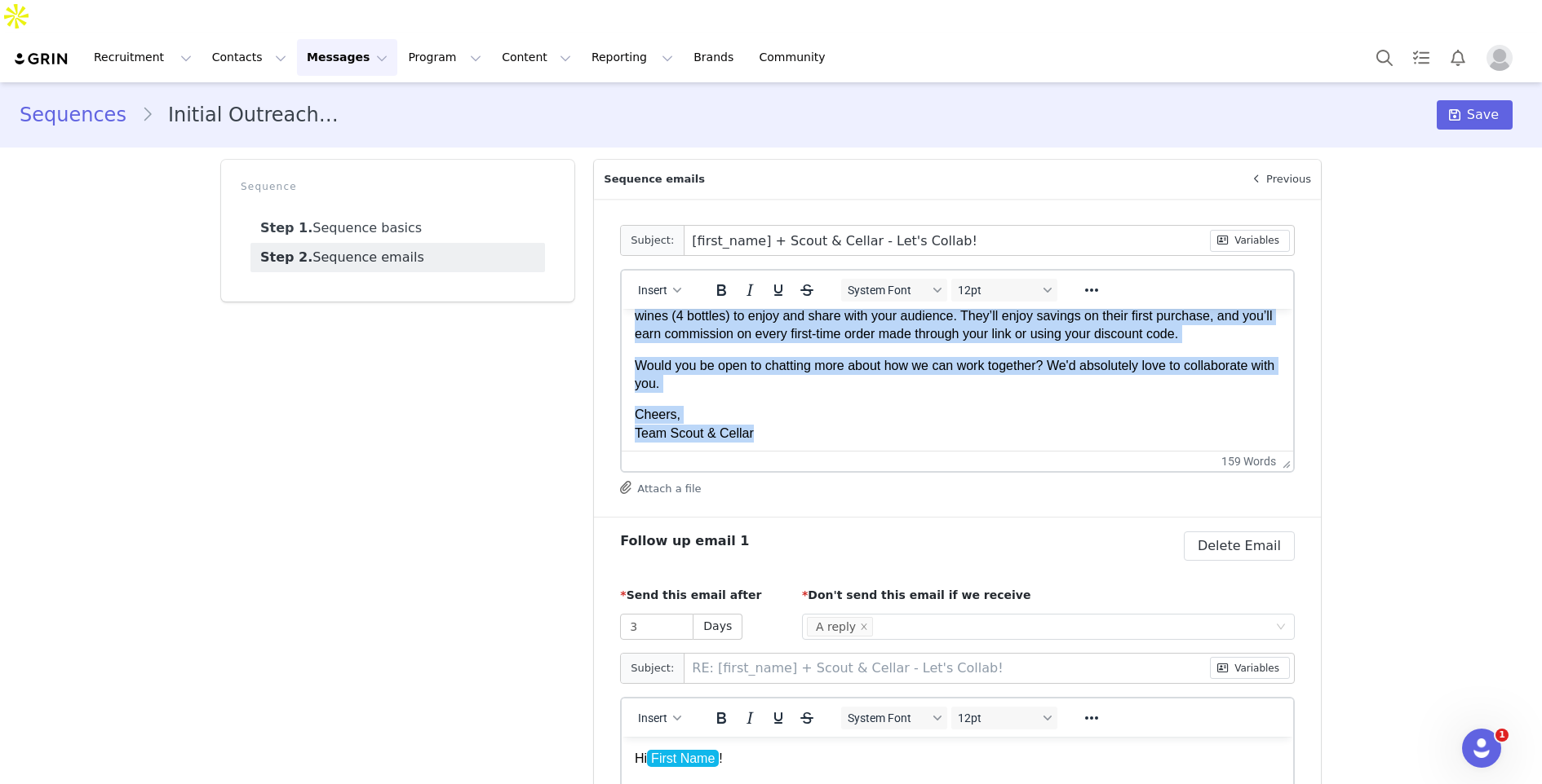
scroll to position [186, 0]
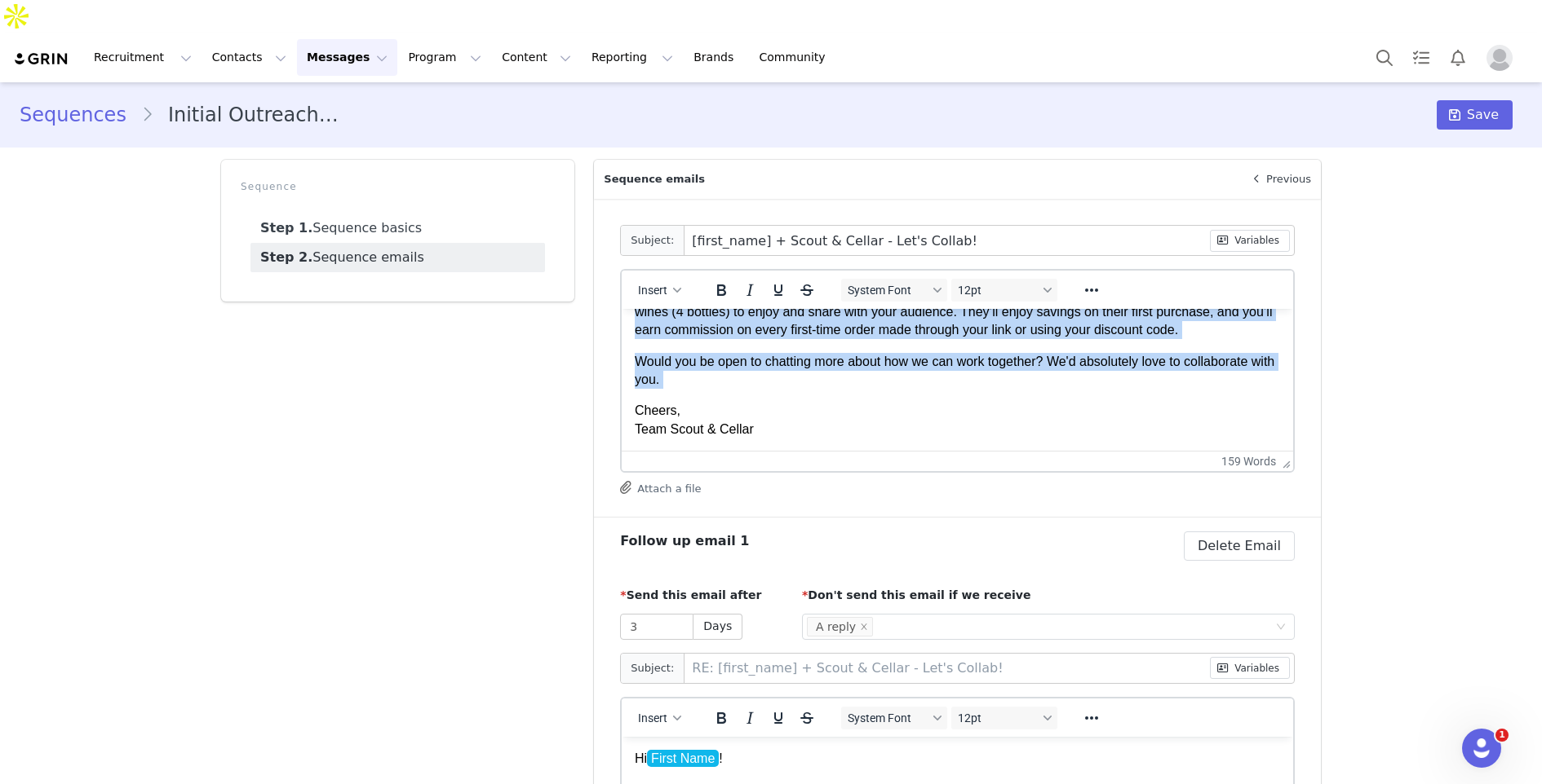
drag, startPoint x: 637, startPoint y: 359, endPoint x: 692, endPoint y: 389, distance: 62.6
click at [692, 389] on body "Hi First Name ! We came across your page and couldn't stop scrolling, your cont…" at bounding box center [957, 288] width 645 height 303
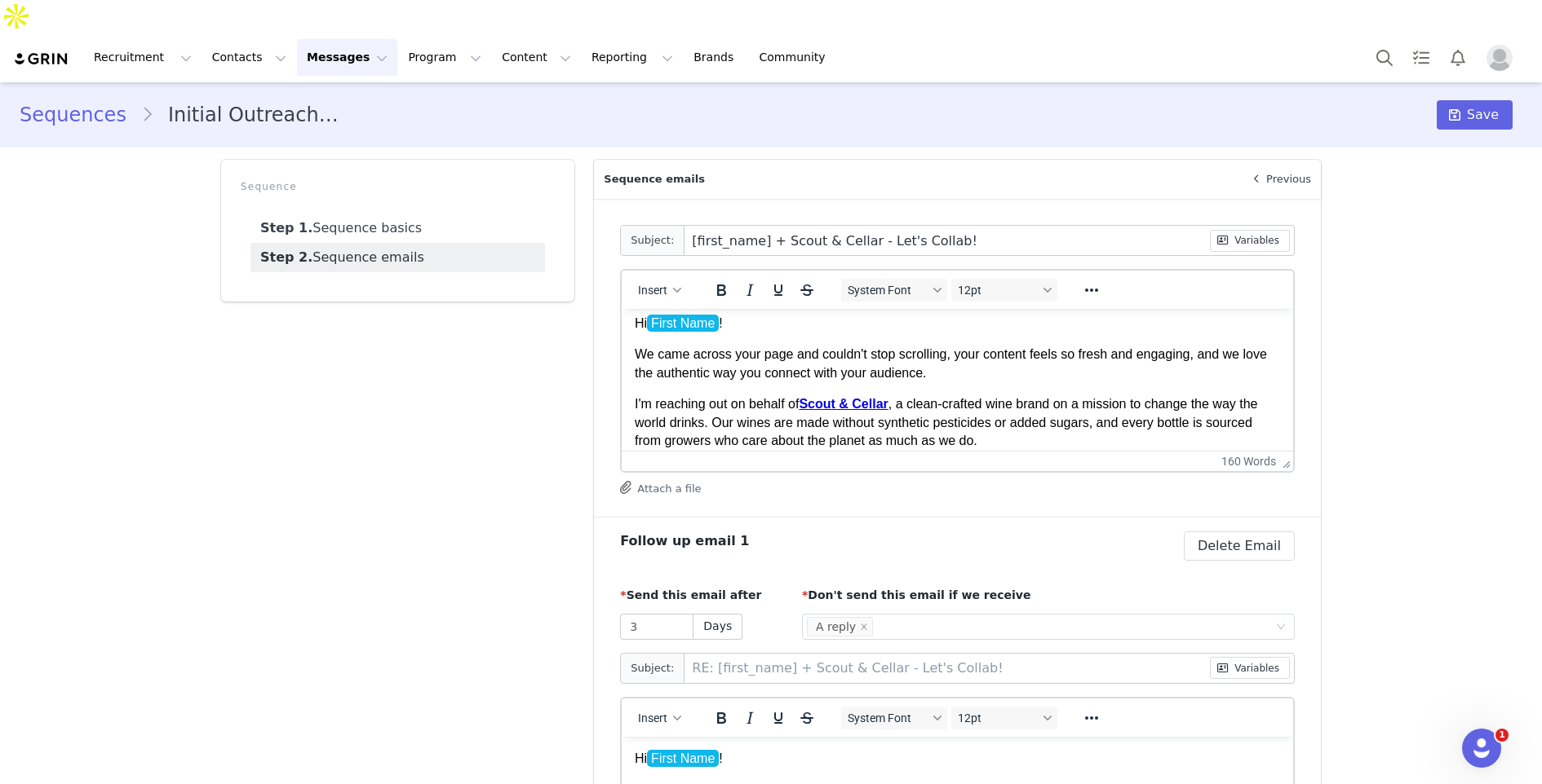
scroll to position [0, 0]
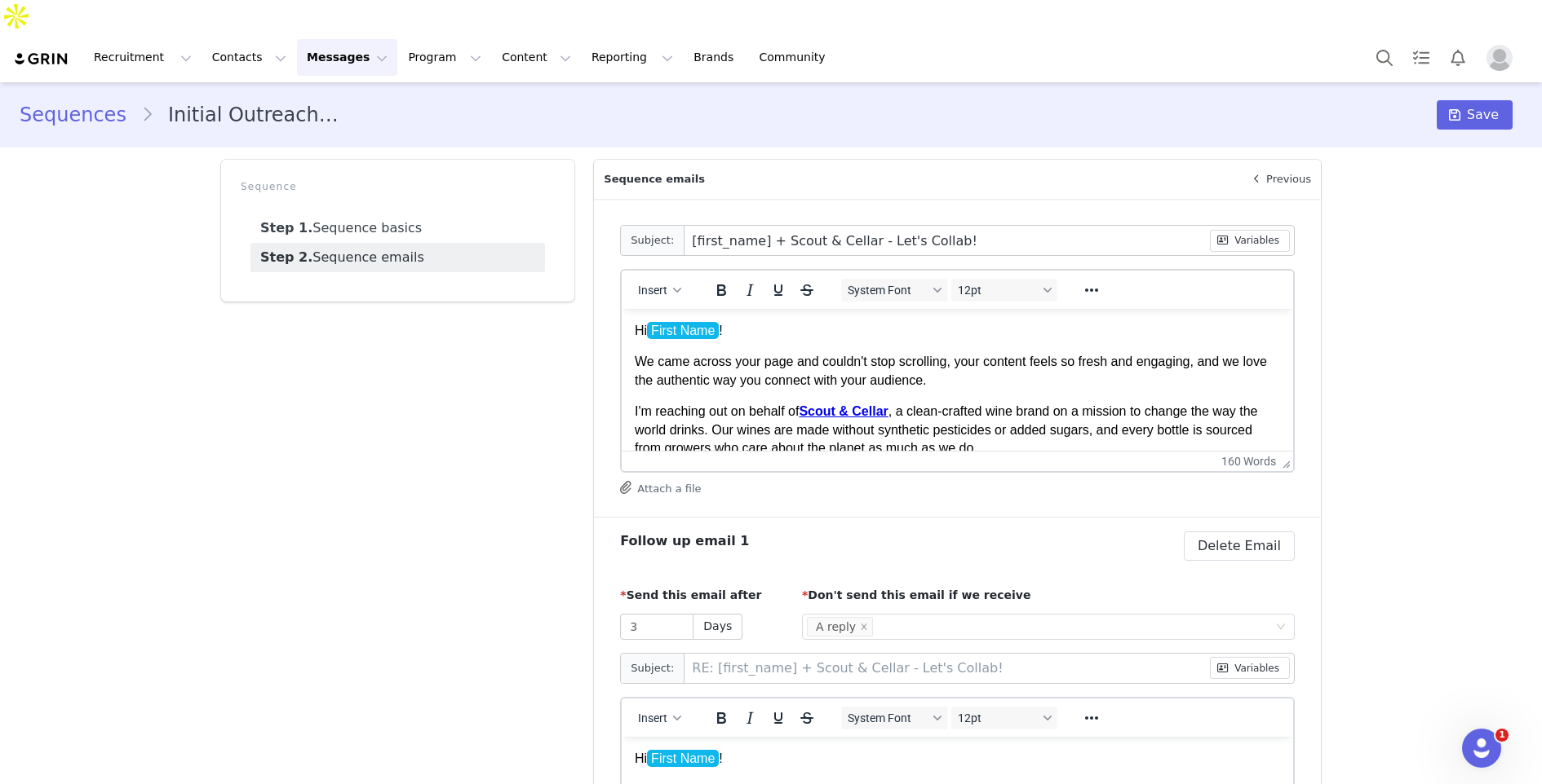
click at [856, 364] on p "We came across your page and couldn't stop scrolling, your content feels so fre…" at bounding box center [957, 371] width 645 height 37
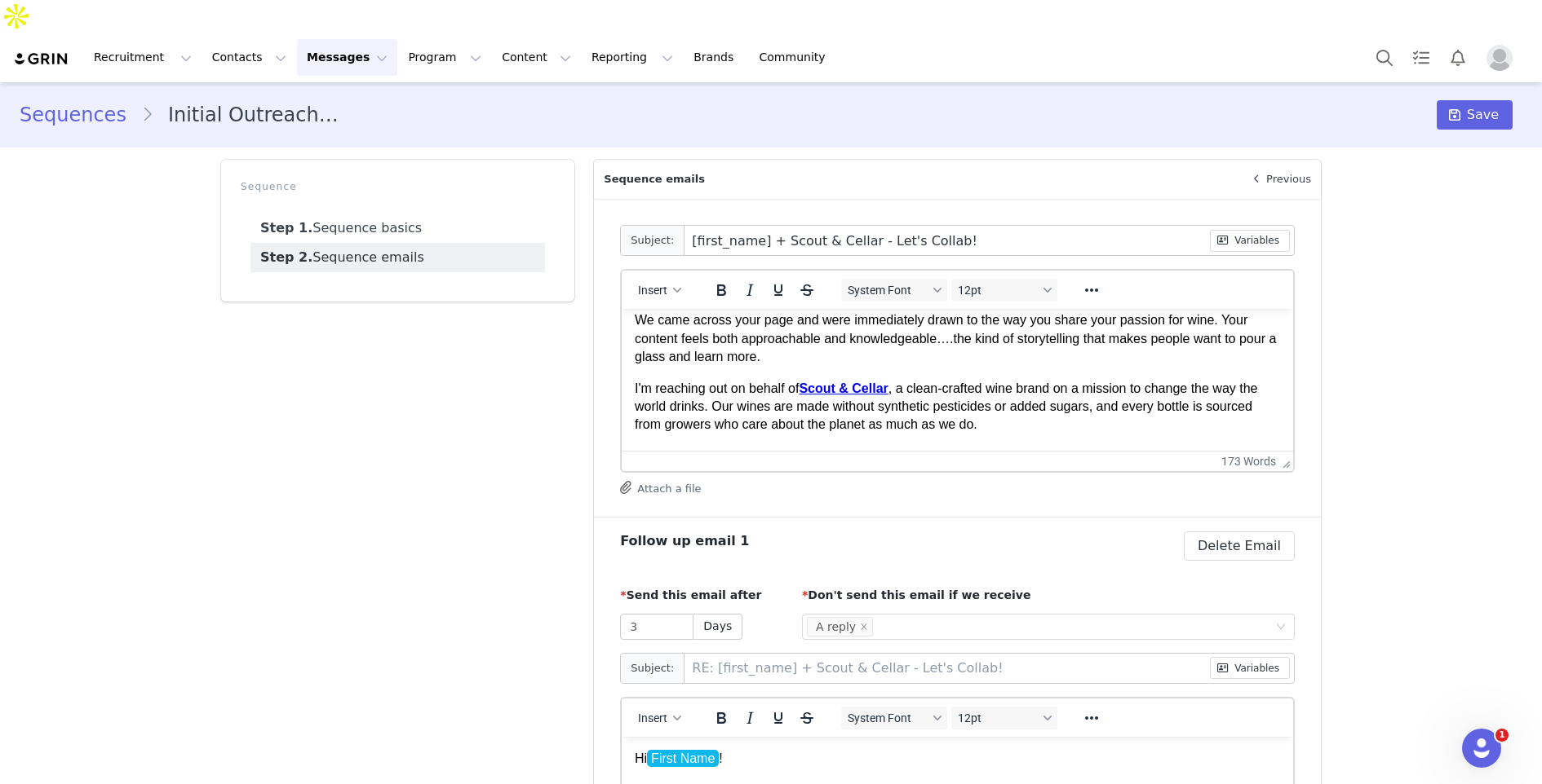
scroll to position [43, 0]
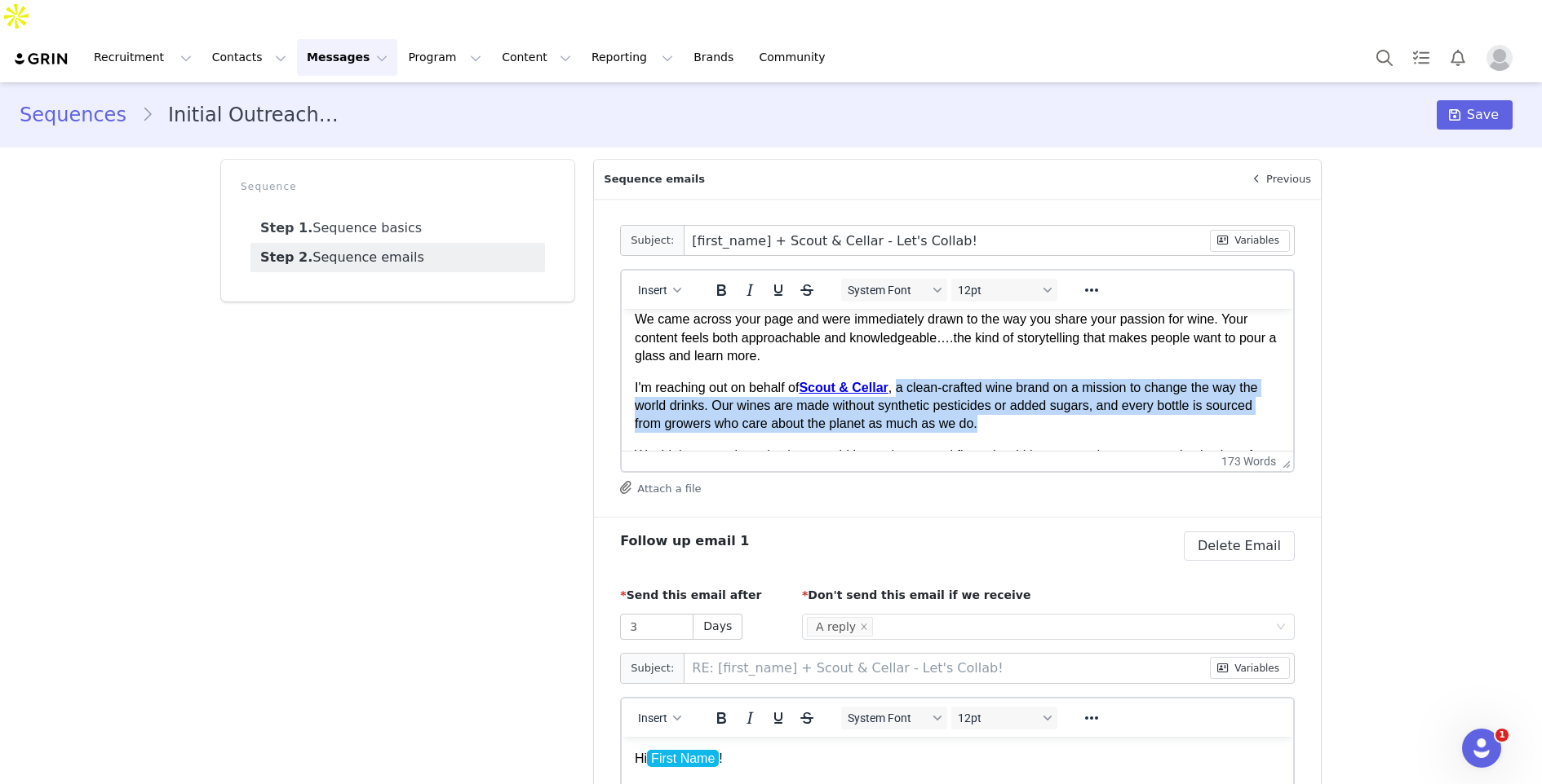
drag, startPoint x: 906, startPoint y: 385, endPoint x: 985, endPoint y: 425, distance: 88.5
click at [985, 425] on p "I'm reaching out on behalf of Scout & Cellar , a clean-crafted wine brand on a …" at bounding box center [957, 406] width 645 height 54
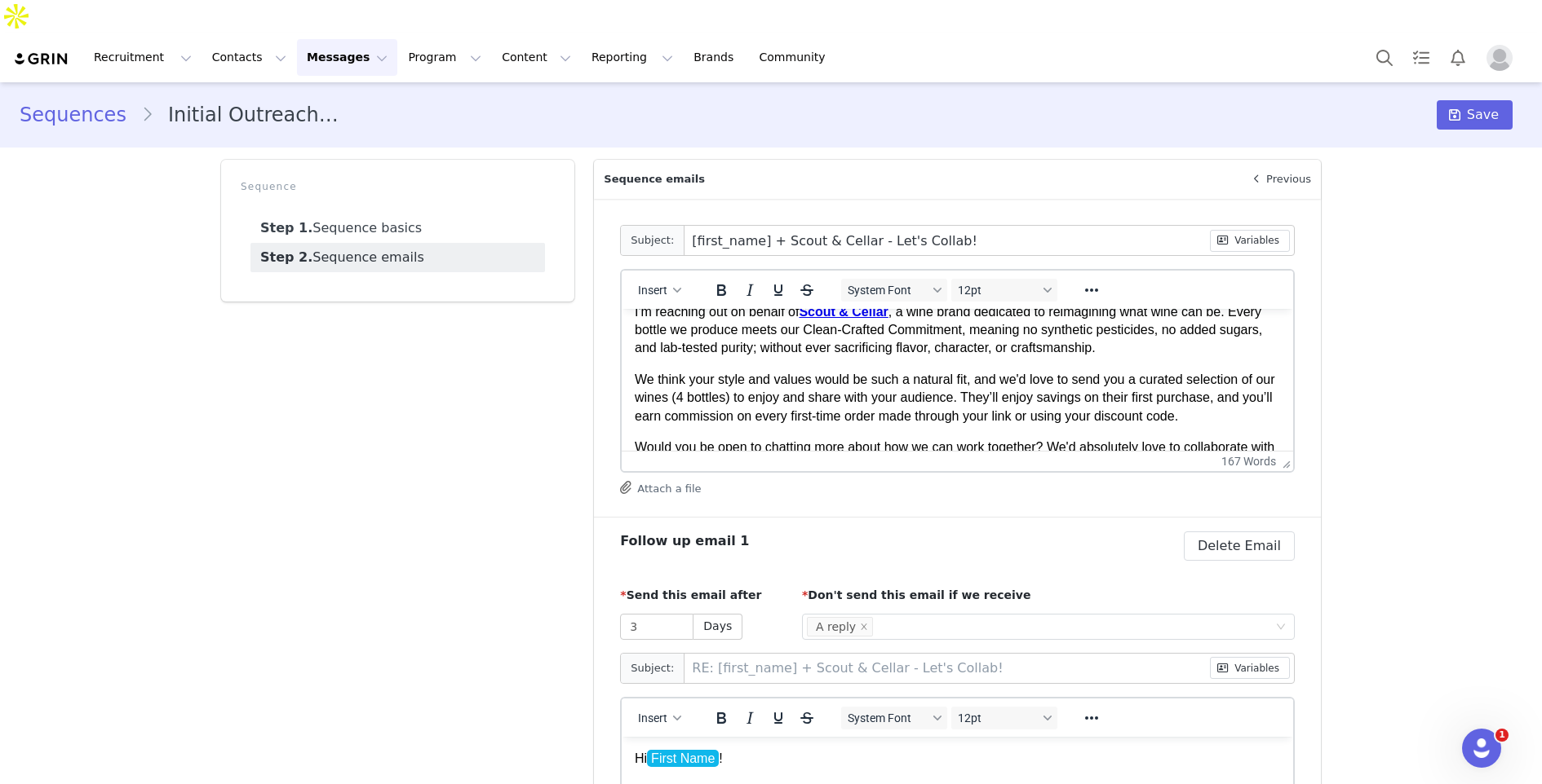
scroll to position [128, 0]
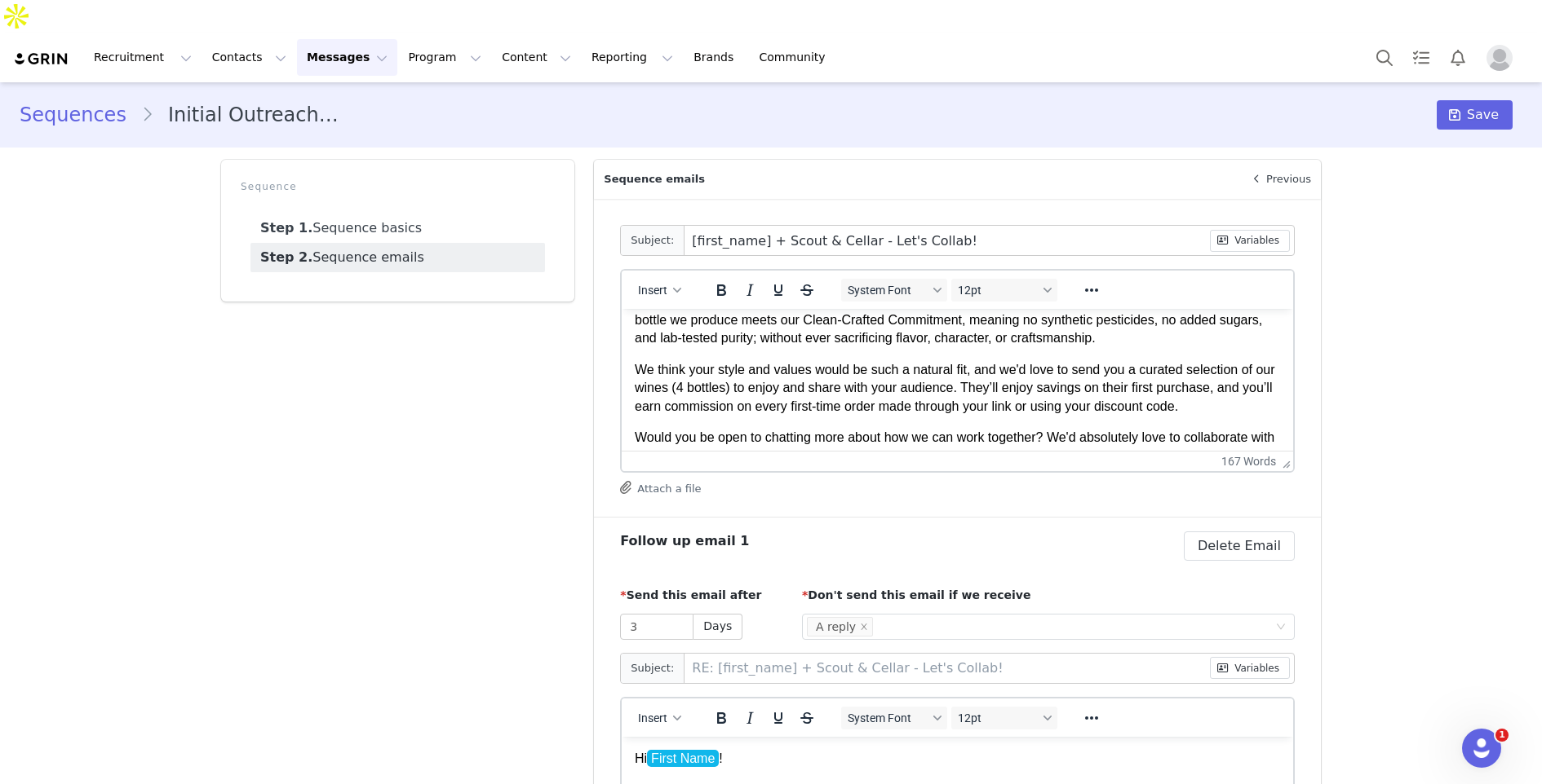
click at [920, 376] on p "We think your style and values would be such a natural fit, and we'd love to se…" at bounding box center [957, 388] width 645 height 54
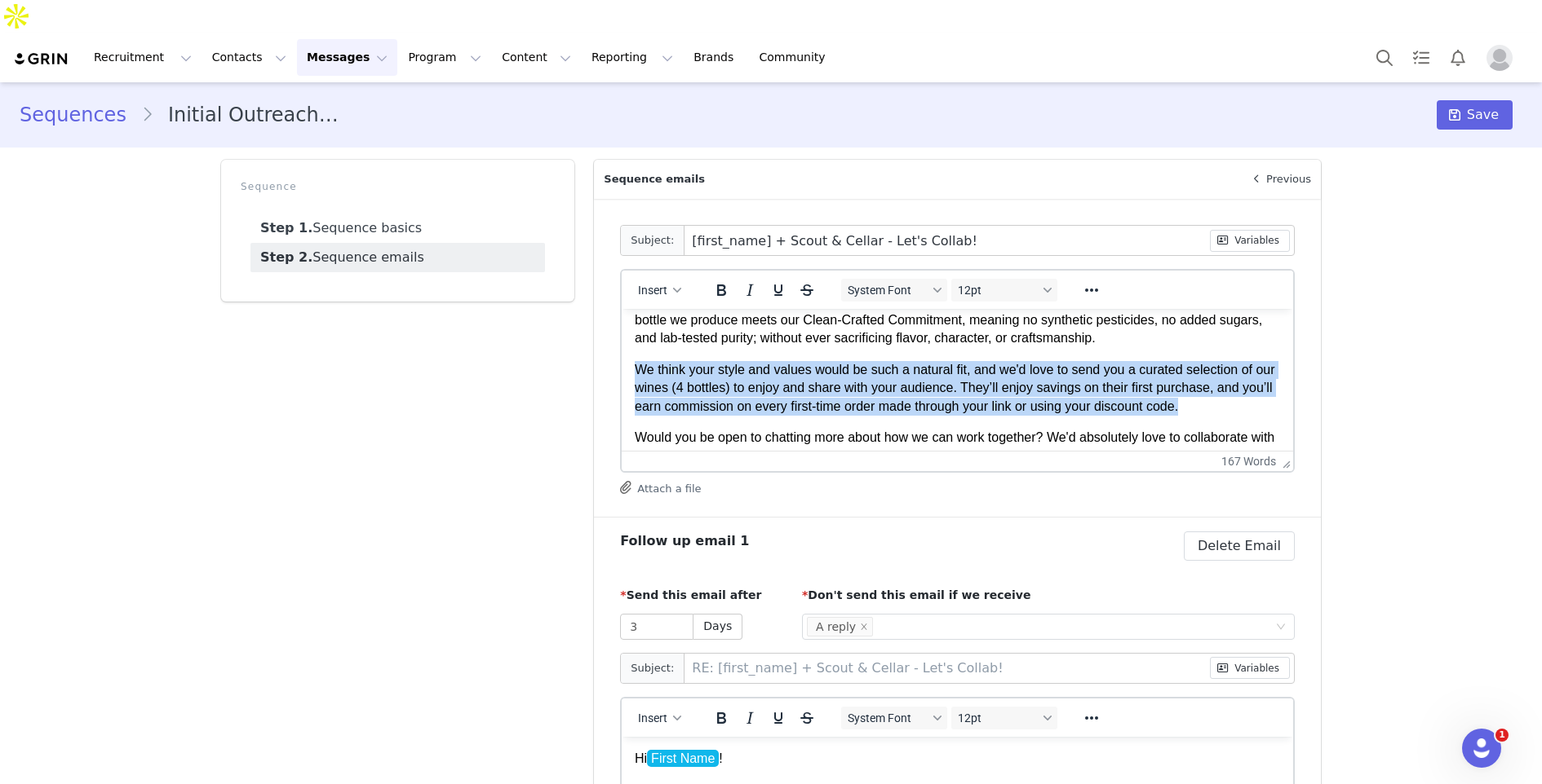
click at [920, 376] on p "We think your style and values would be such a natural fit, and we'd love to se…" at bounding box center [957, 388] width 645 height 54
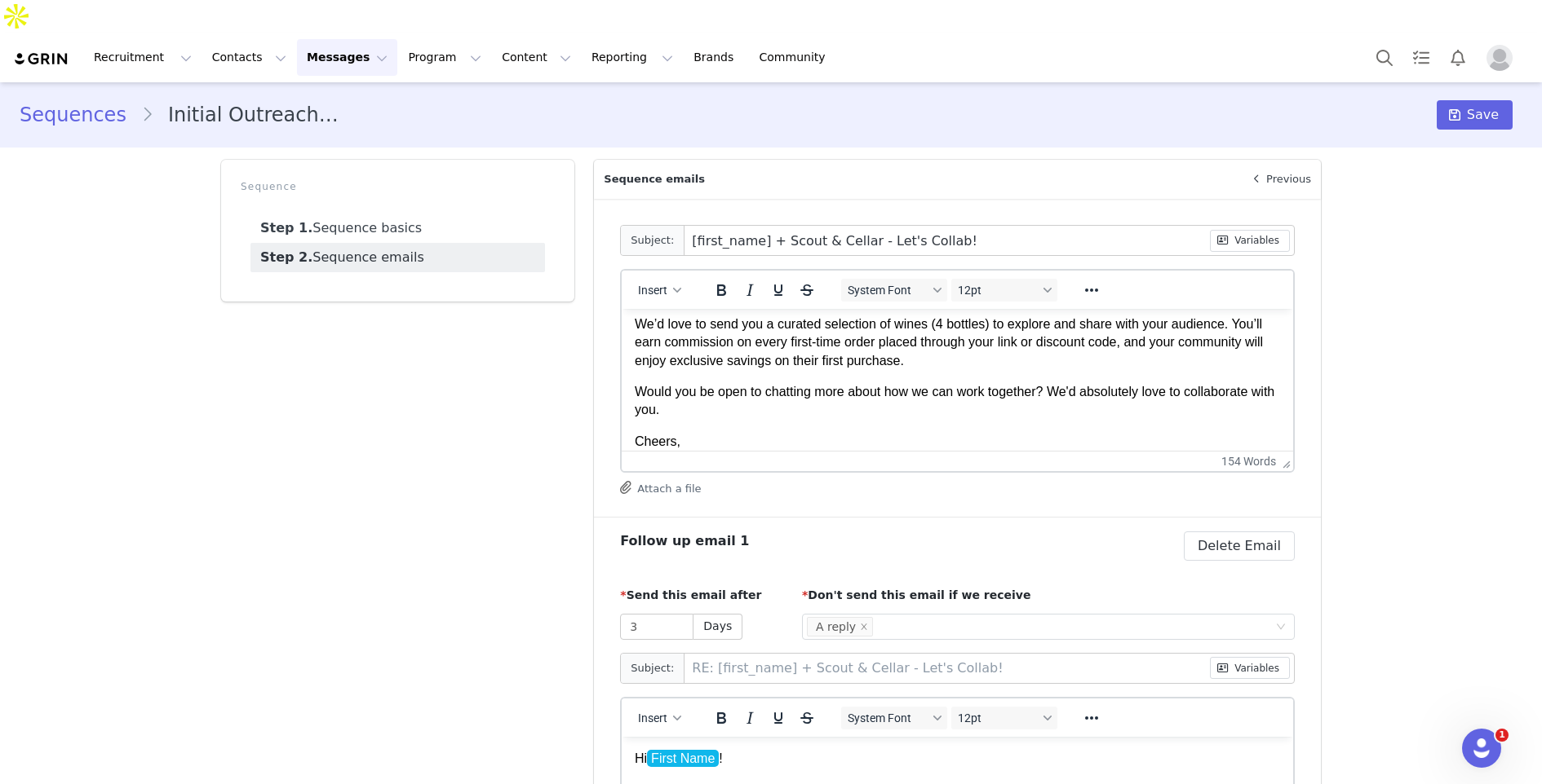
scroll to position [205, 0]
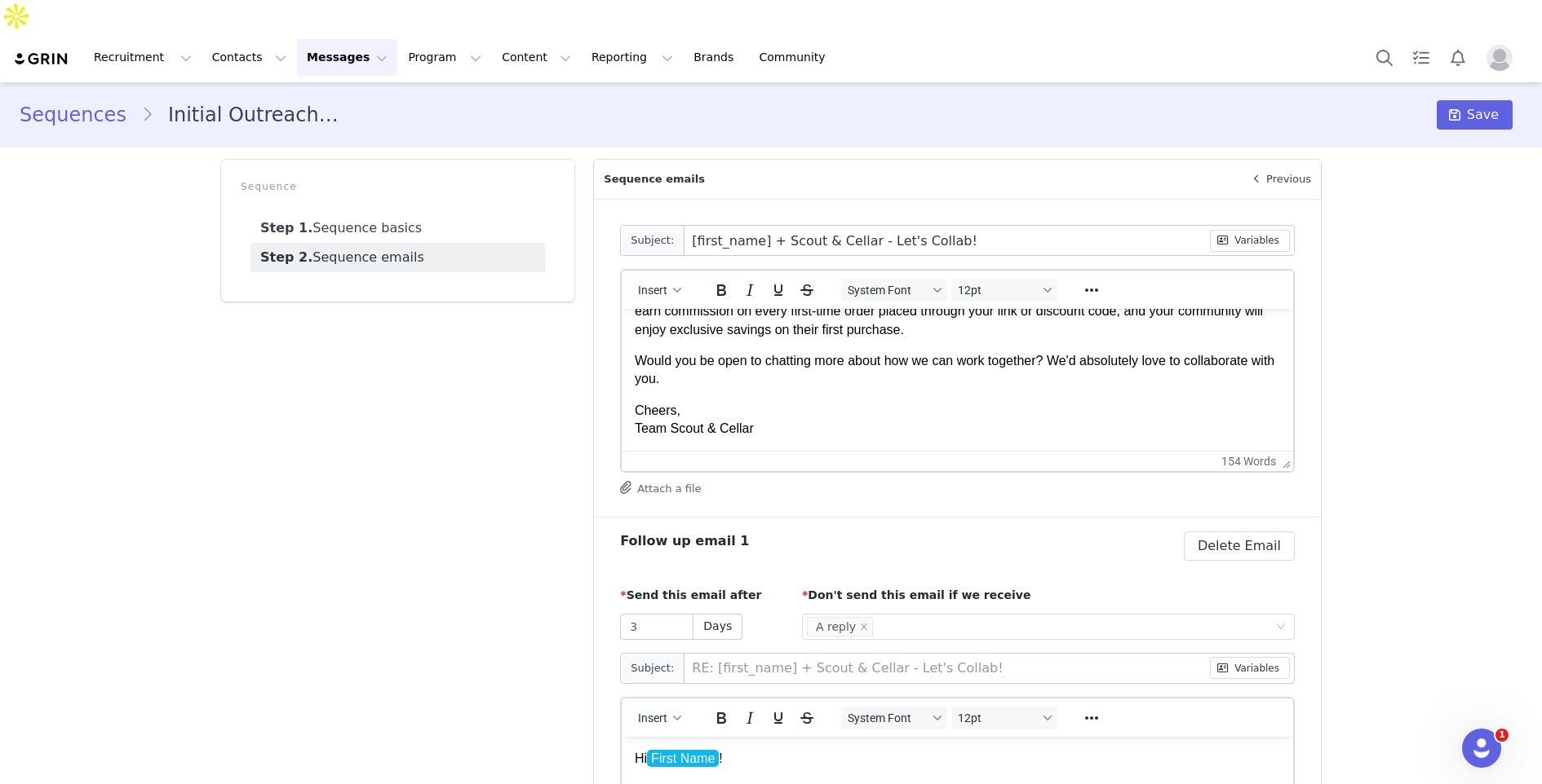
click at [928, 357] on p "Would you be open to chatting more about how we can work together? We'd absolut…" at bounding box center [957, 370] width 645 height 37
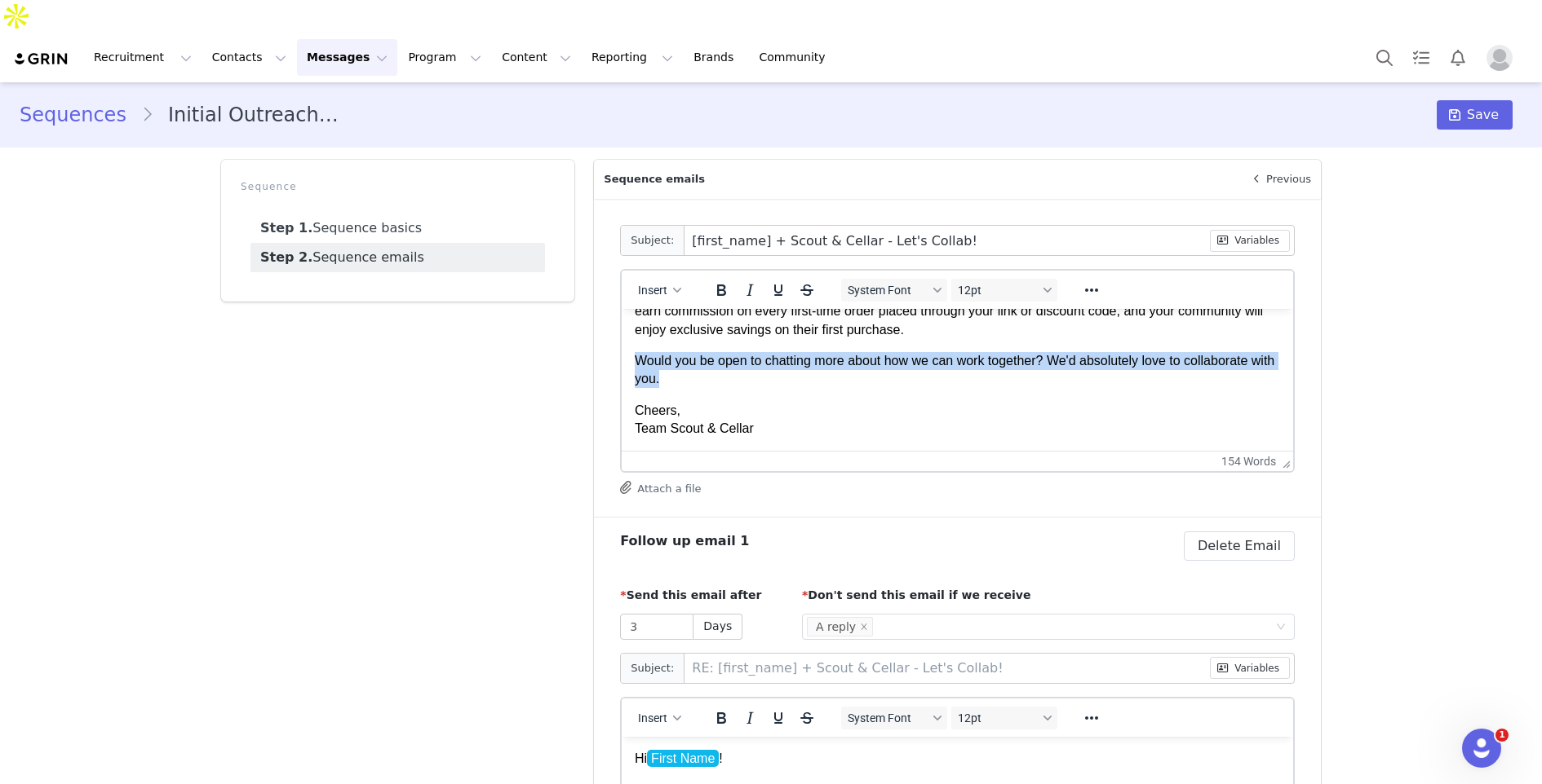
click at [928, 357] on p "Would you be open to chatting more about how we can work together? We'd absolut…" at bounding box center [957, 370] width 645 height 37
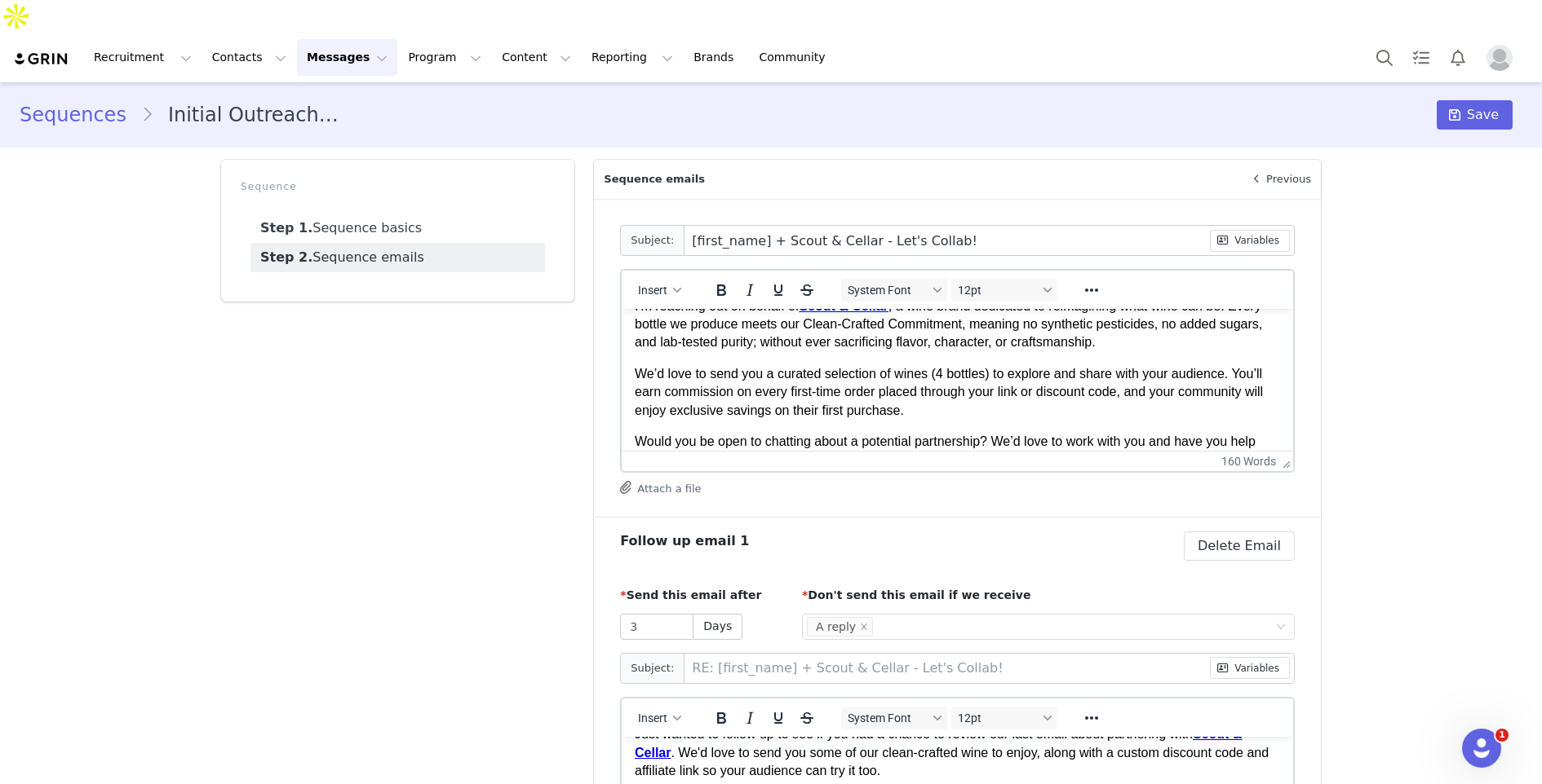
scroll to position [0, 0]
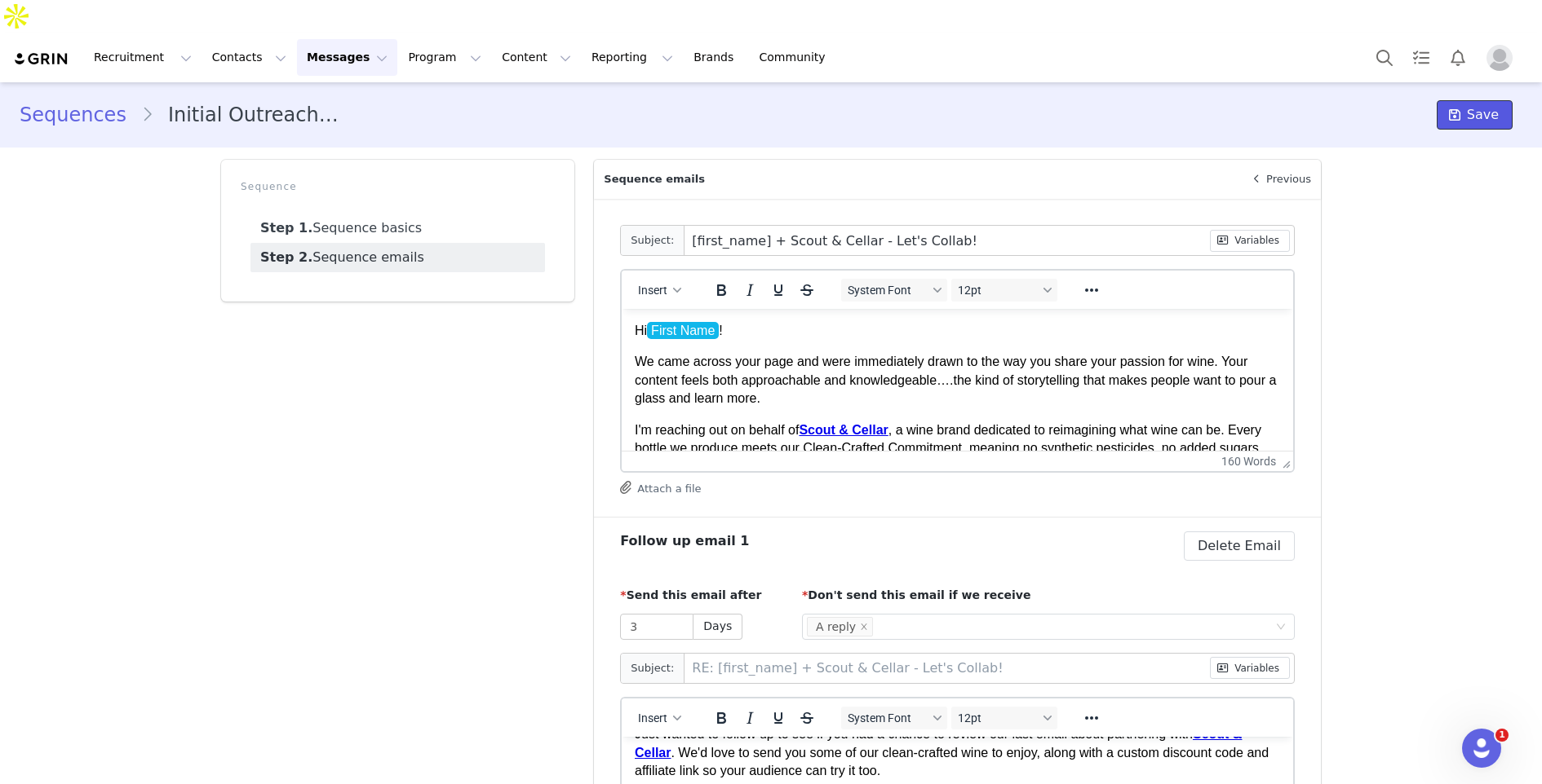
click at [1460, 109] on icon at bounding box center [1455, 115] width 12 height 13
click at [99, 100] on link "Sequences" at bounding box center [80, 115] width 122 height 30
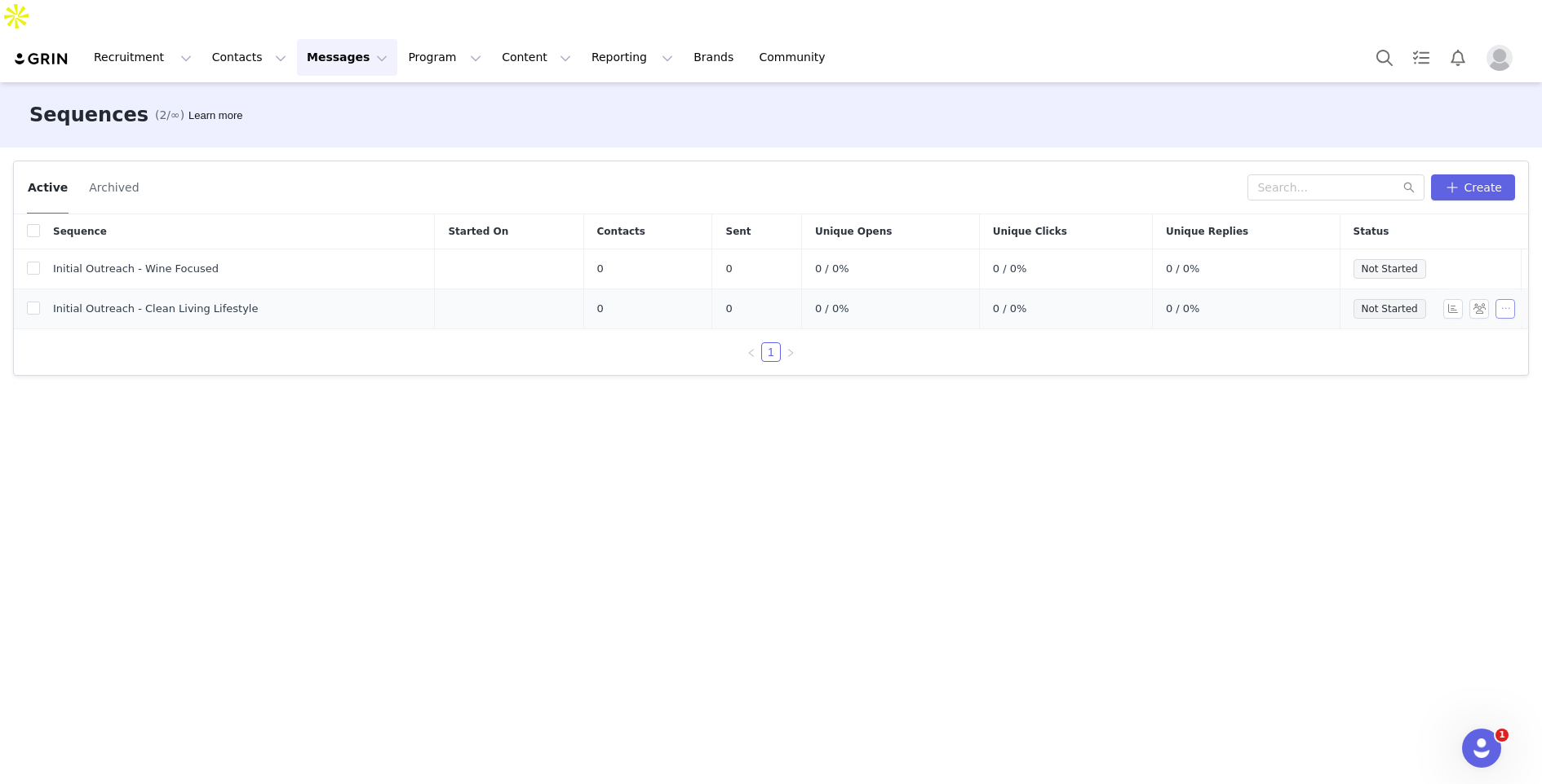
click at [1501, 300] on button "button" at bounding box center [1505, 309] width 20 height 20
click at [1493, 301] on link "Edit" at bounding box center [1473, 304] width 94 height 27
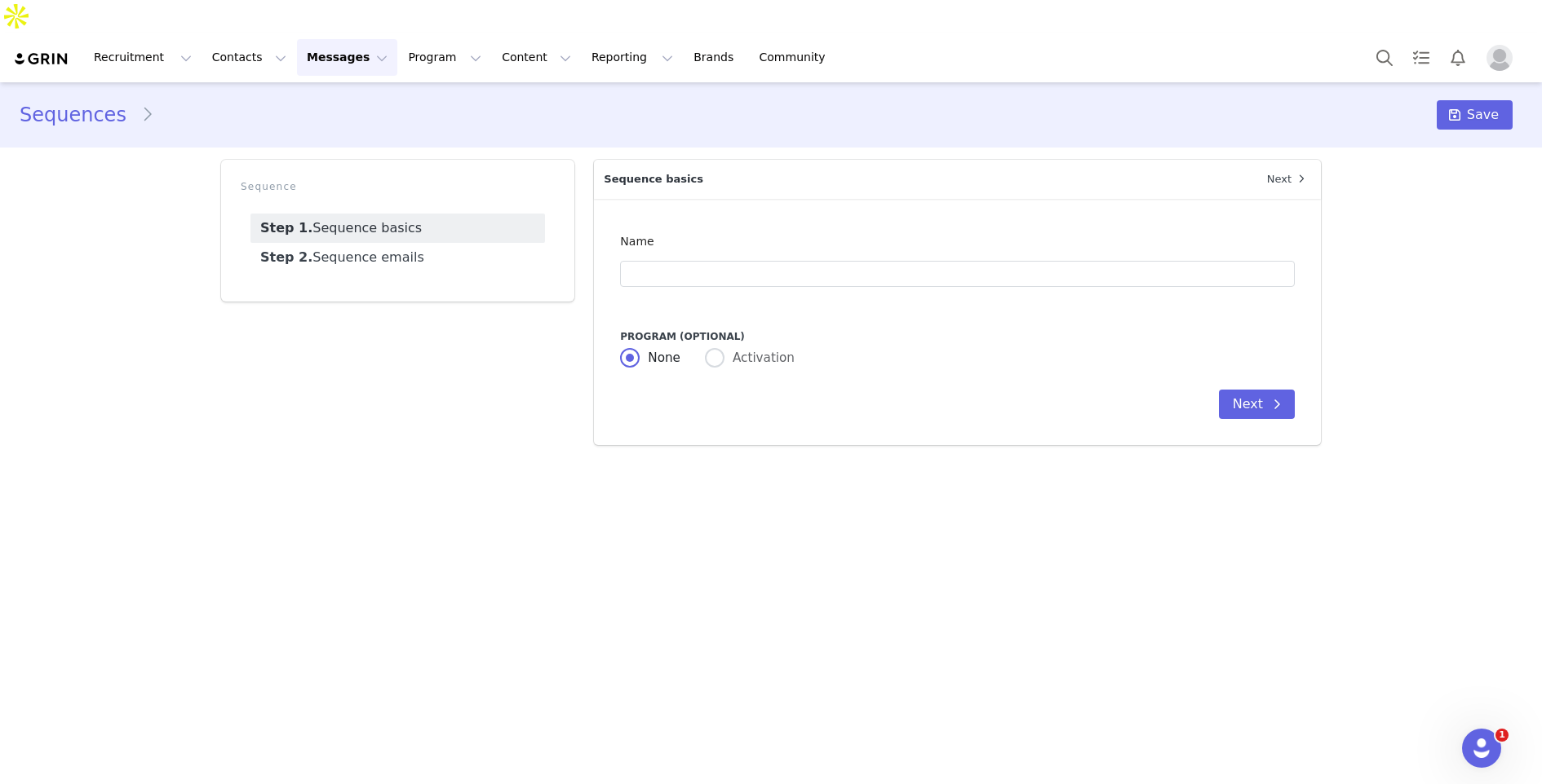
type input "Initial Outreach - Clean Living Lifestyle"
type input "[first_name] x Scout & Cellar + Let's Collab!"
click at [408, 214] on link "Step 1. Sequence basics" at bounding box center [398, 228] width 295 height 30
click at [408, 243] on link "Step 2. Sequence emails" at bounding box center [398, 258] width 295 height 30
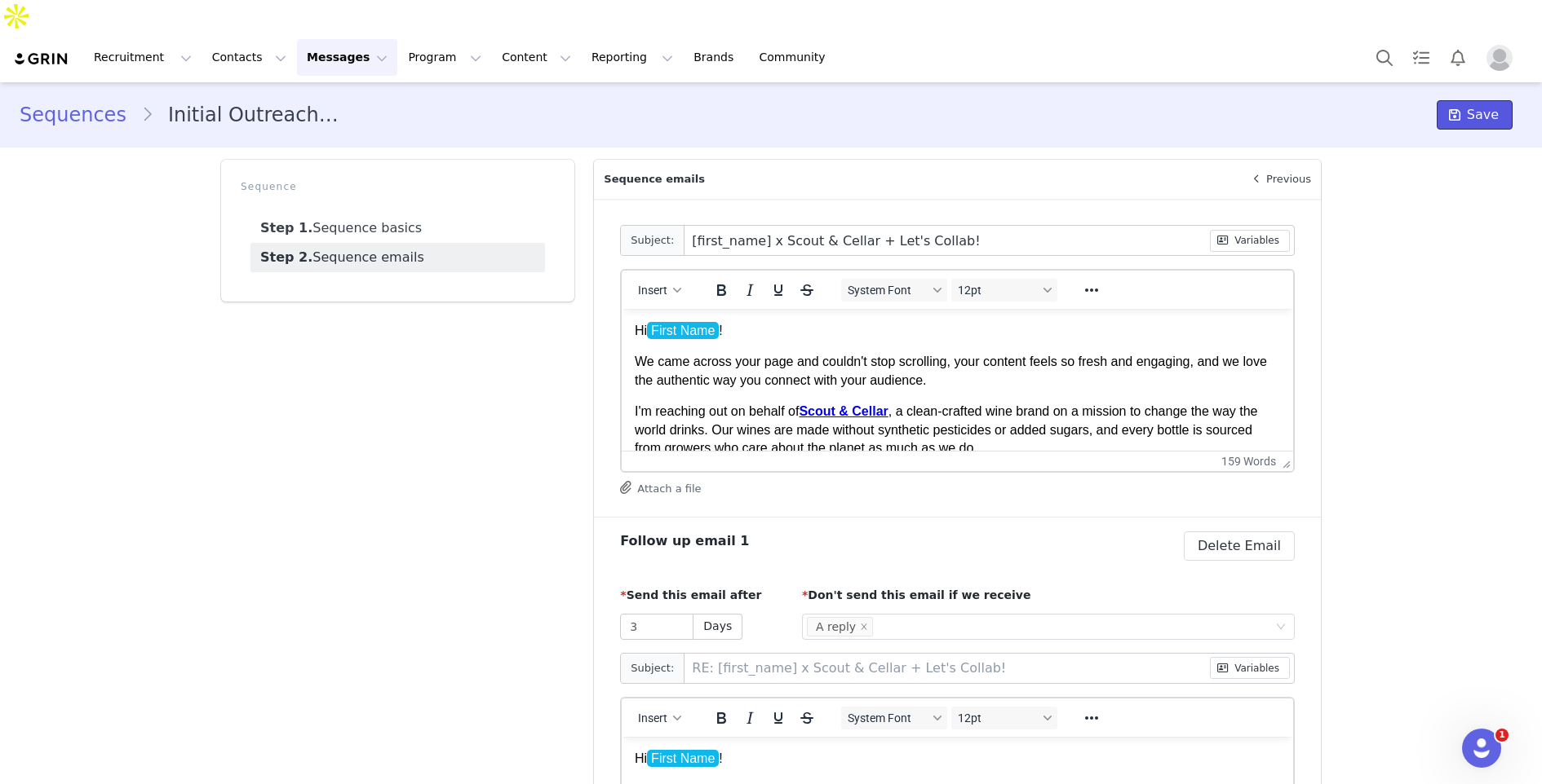
click at [1492, 105] on span "Save" at bounding box center [1483, 115] width 32 height 20
click at [315, 40] on button "Messages Messages" at bounding box center [346, 57] width 100 height 37
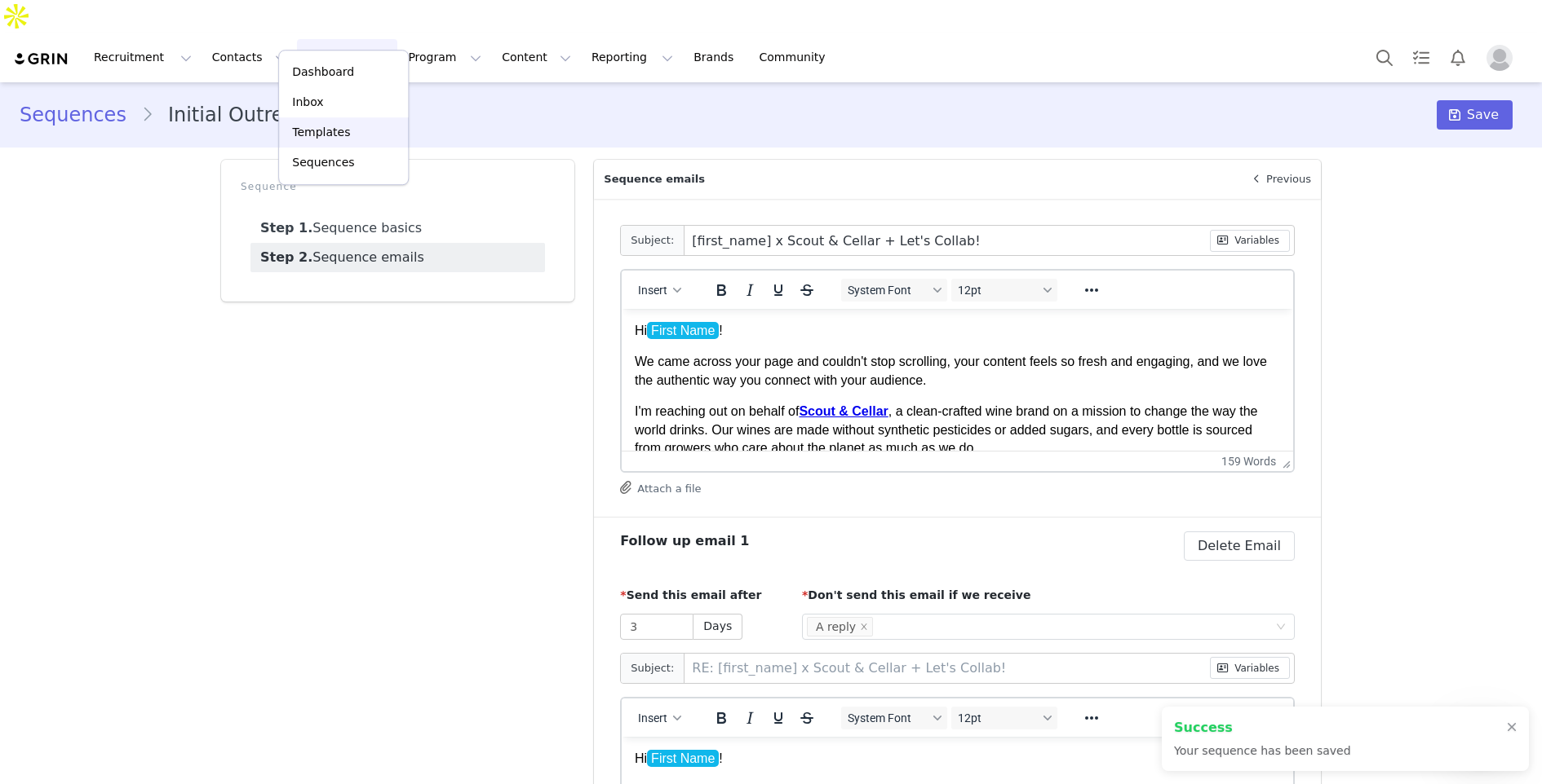
click at [328, 131] on p "Templates" at bounding box center [320, 131] width 58 height 17
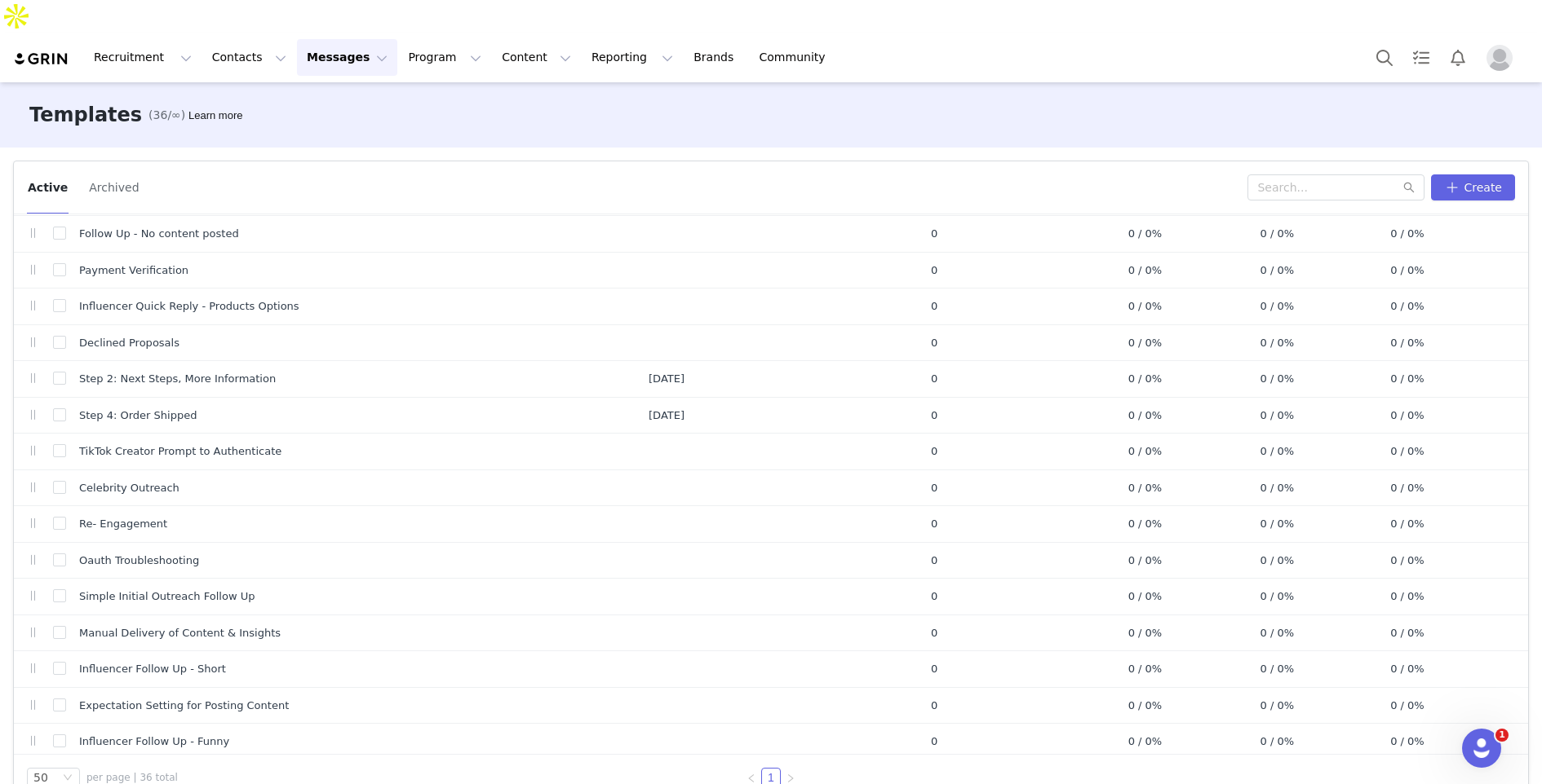
scroll to position [63, 0]
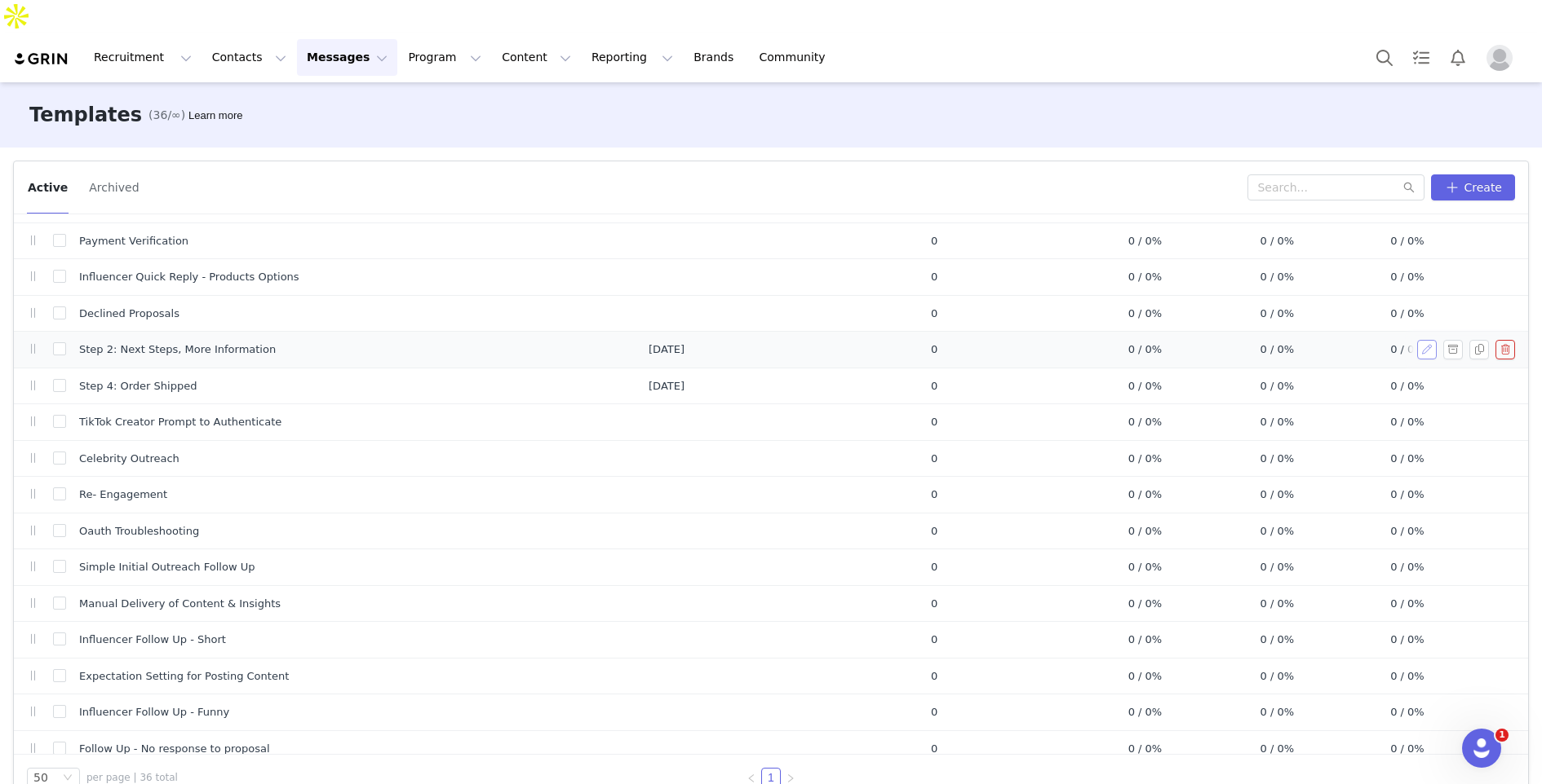
click at [1423, 340] on button "button" at bounding box center [1427, 350] width 20 height 20
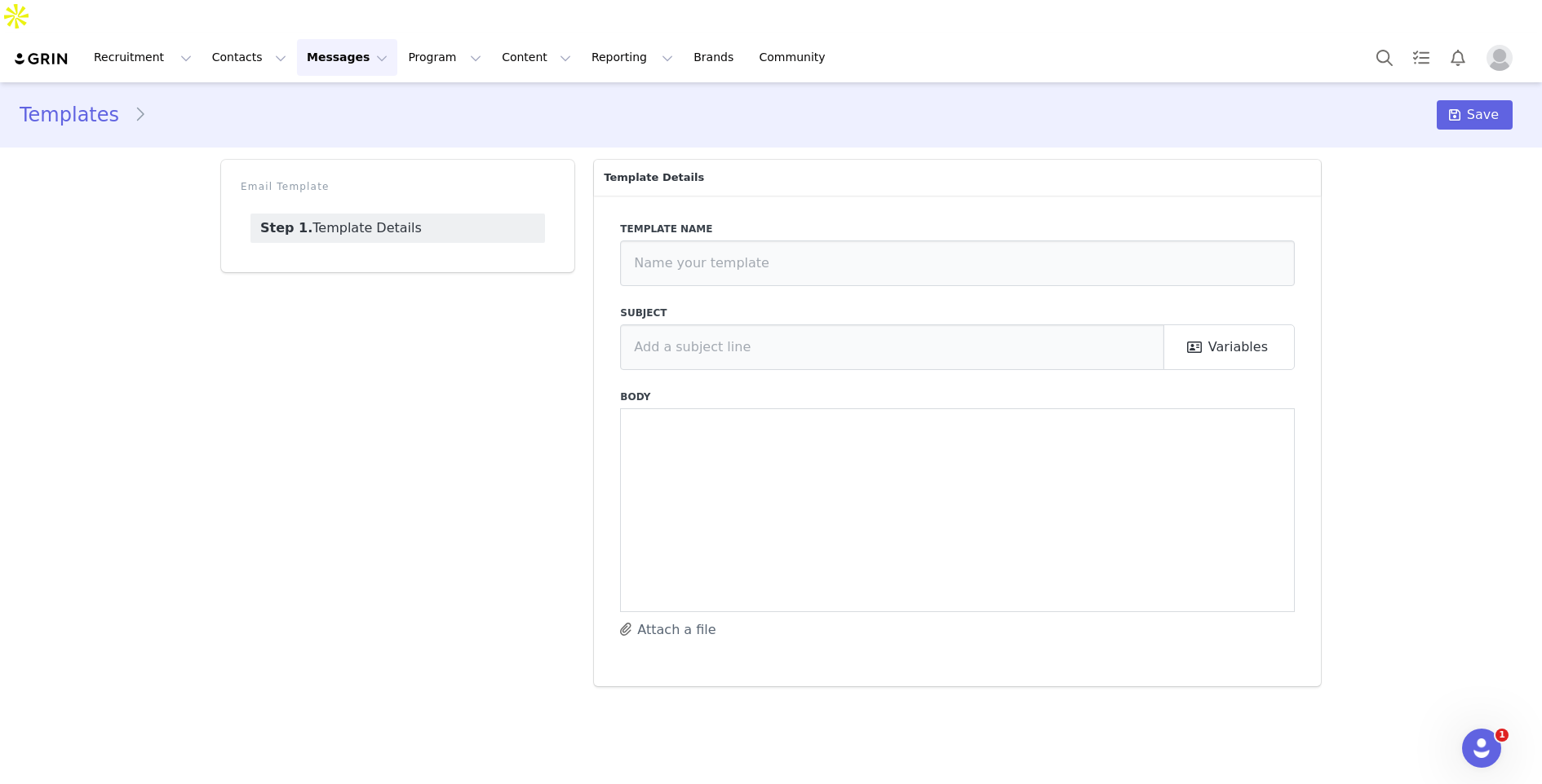
type input "Step 2: Next Steps, More Information"
type input "[first_name] x Scout & Cellar - Let's Collab!"
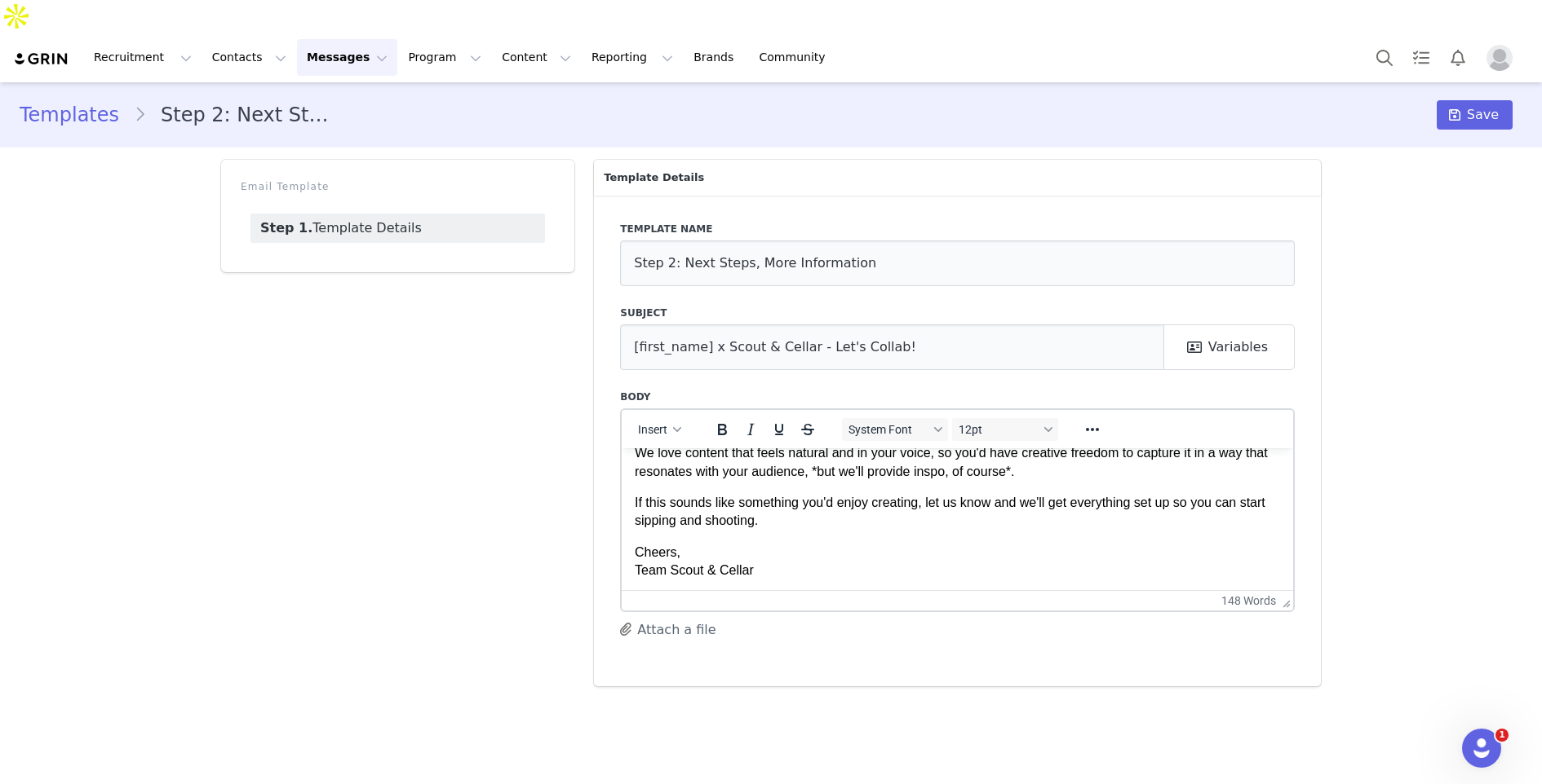
scroll to position [230, 0]
click at [105, 100] on link "Templates" at bounding box center [76, 115] width 114 height 30
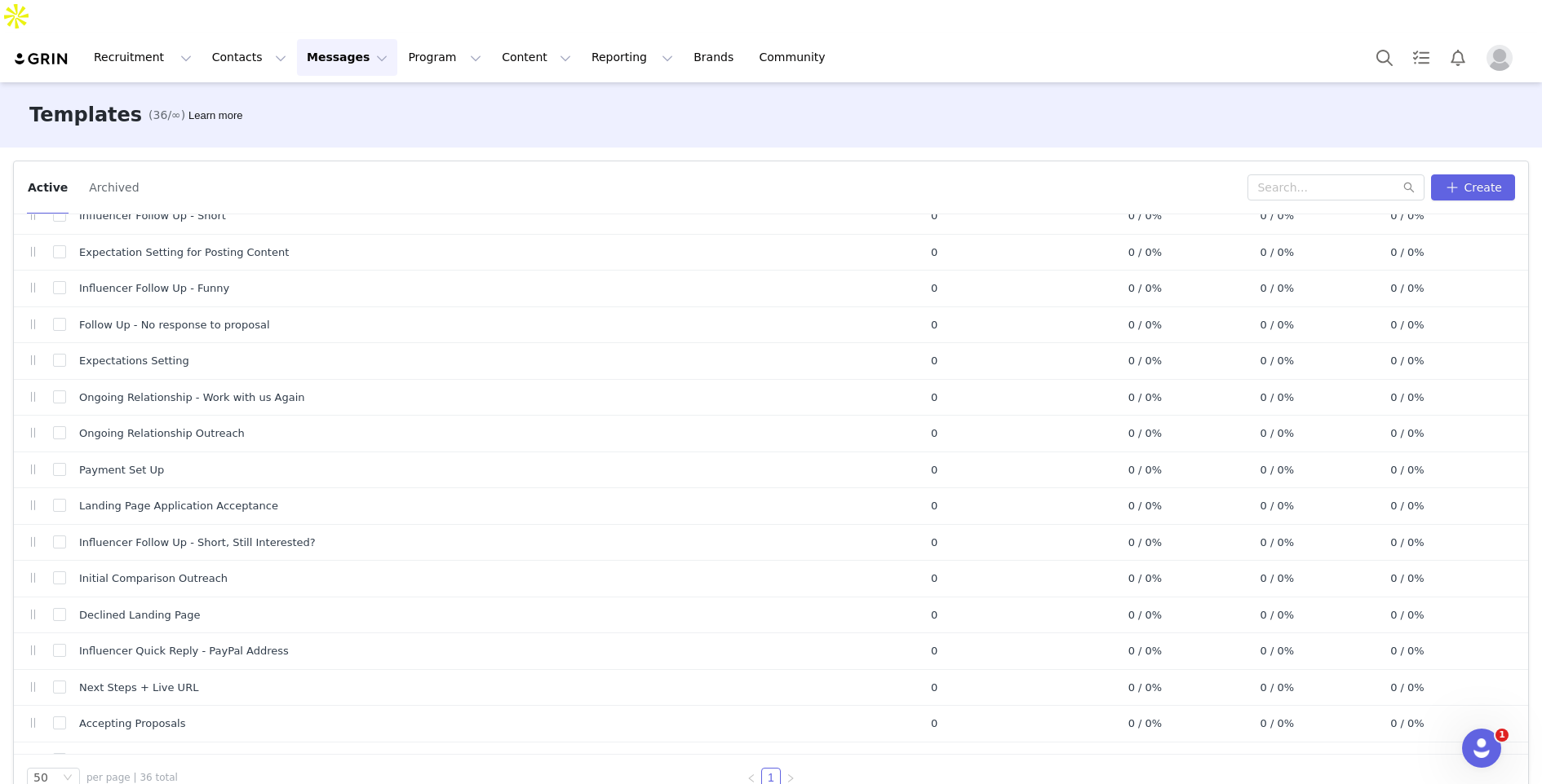
scroll to position [788, 0]
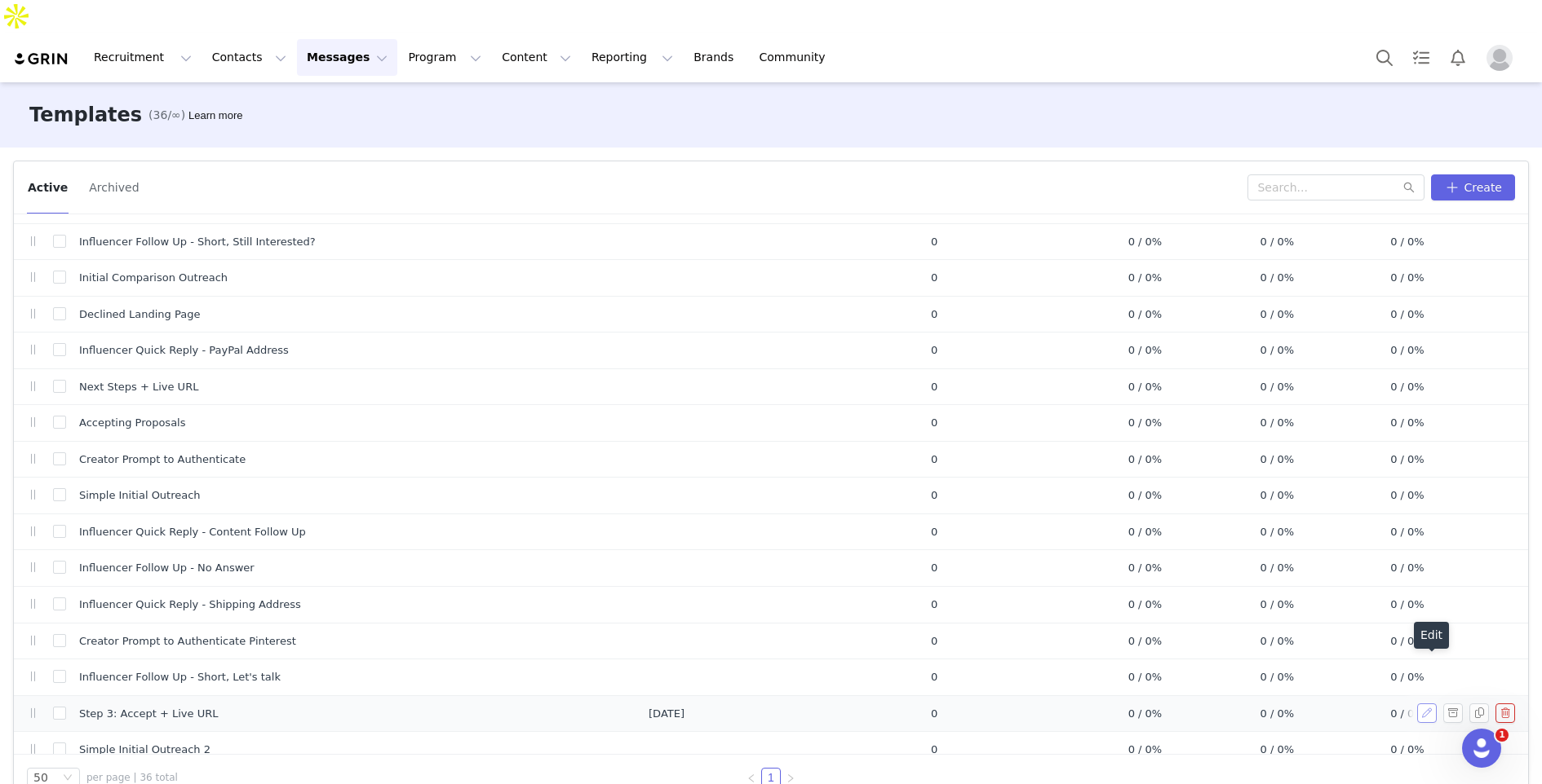
click at [1427, 704] on button "button" at bounding box center [1427, 714] width 20 height 20
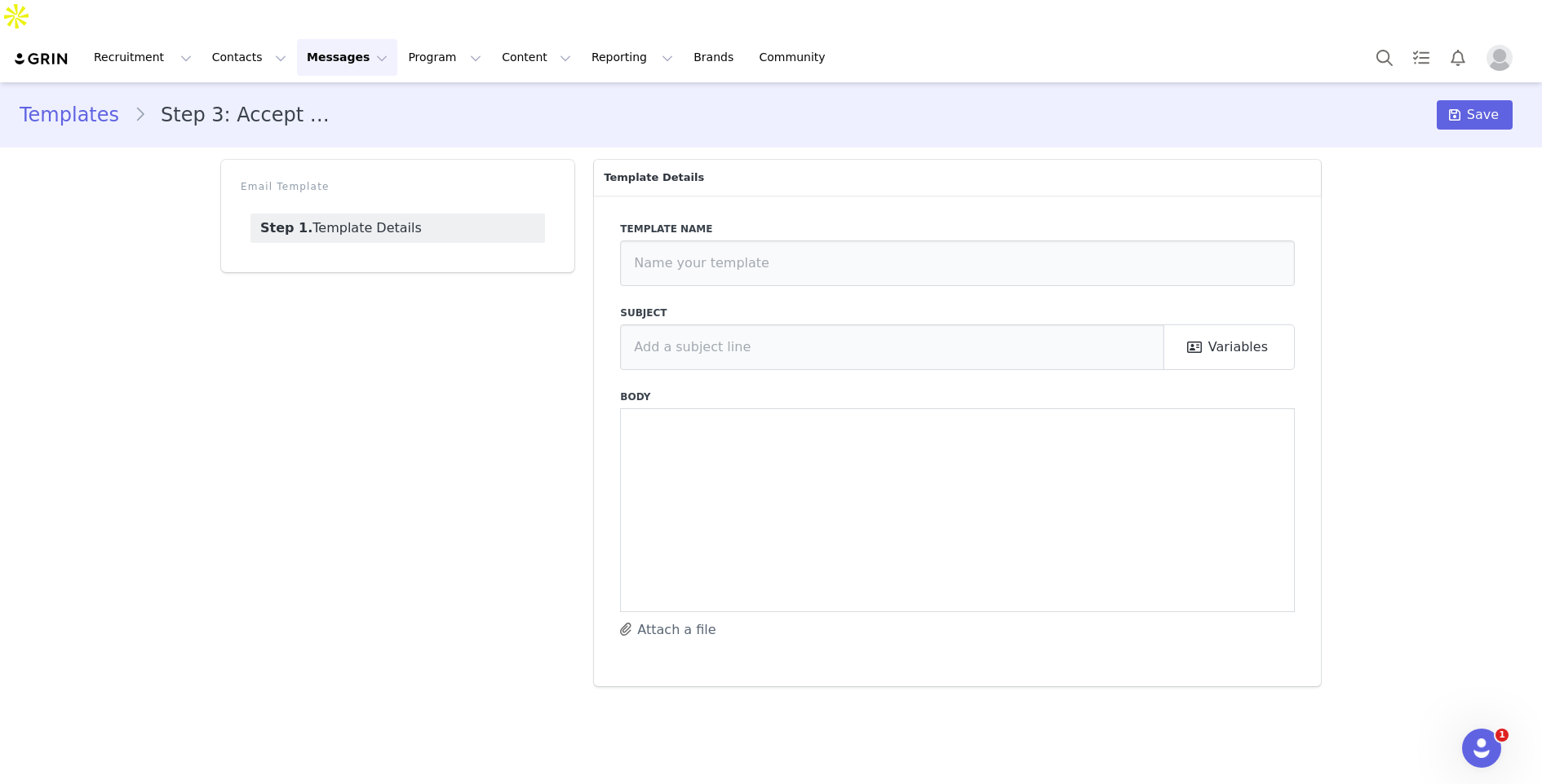
type input "Step 3: Accept + Live URL"
type input "[first_name] x Scout & Cellar - Let's Collab!"
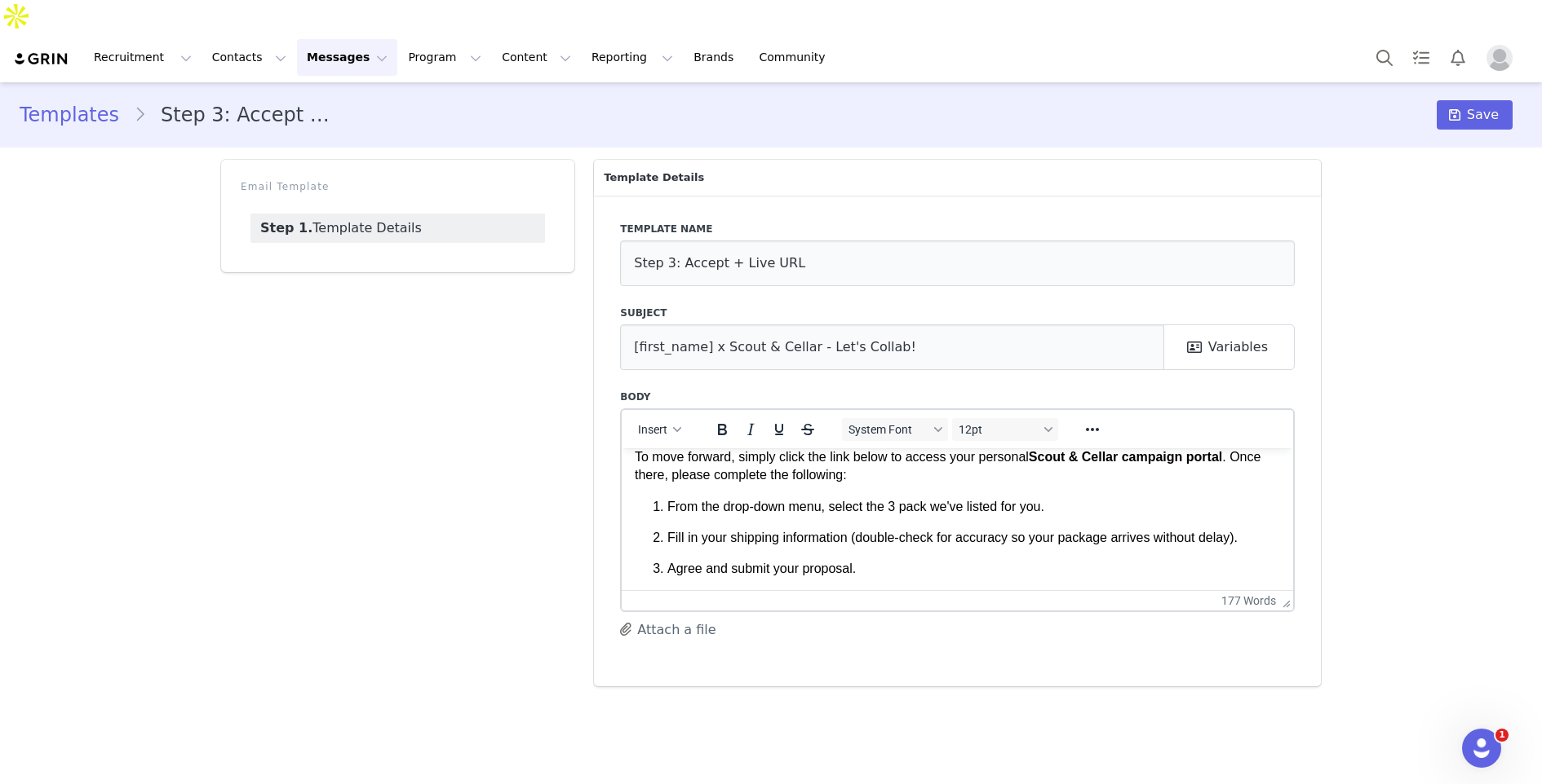
scroll to position [106, 0]
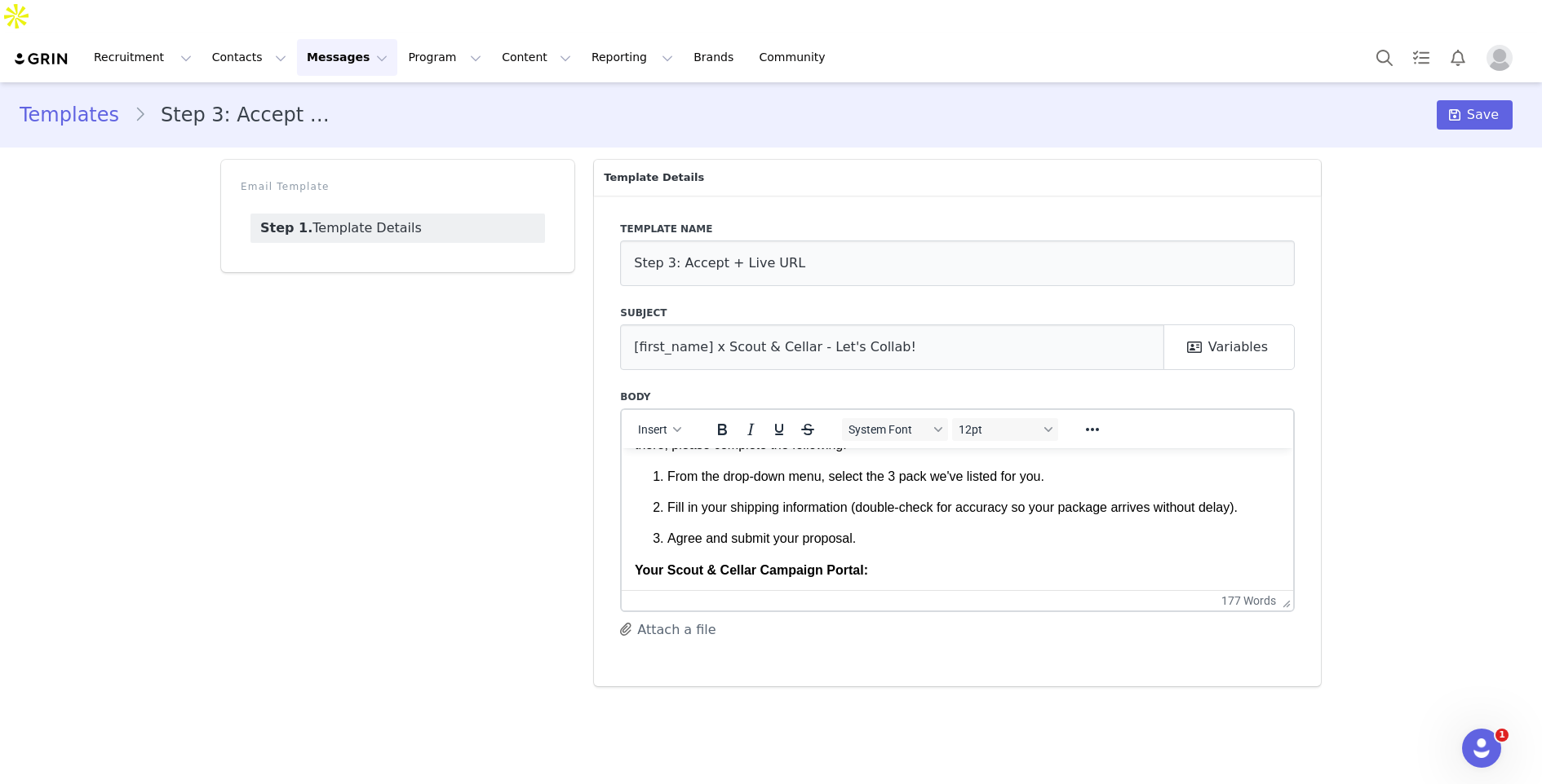
click at [1256, 507] on p "Fill in your shipping information (double-check for accuracy so your package ar…" at bounding box center [973, 507] width 612 height 18
paste body "Rich Text Area. Press ALT-0 for help."
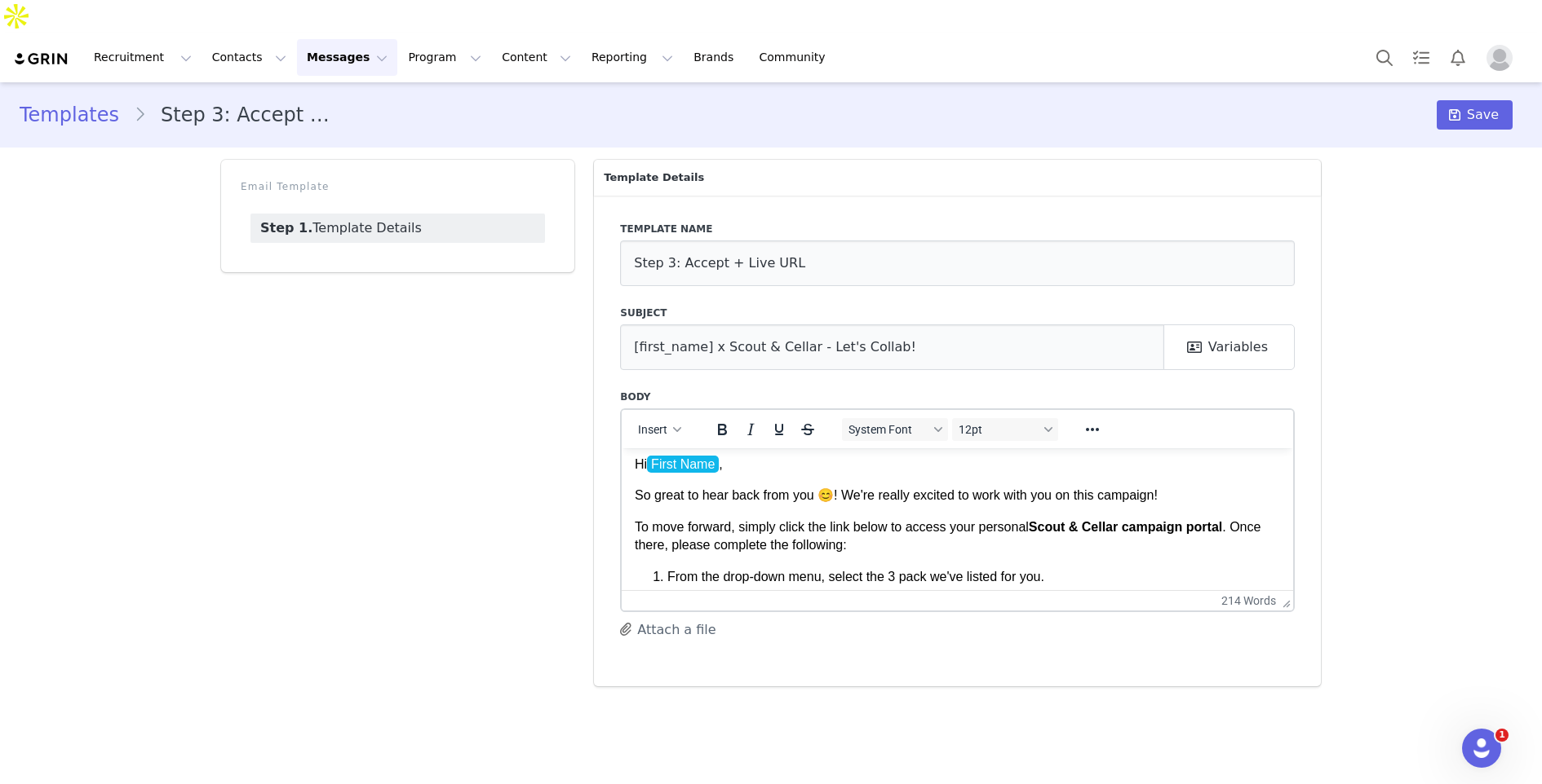
scroll to position [0, 0]
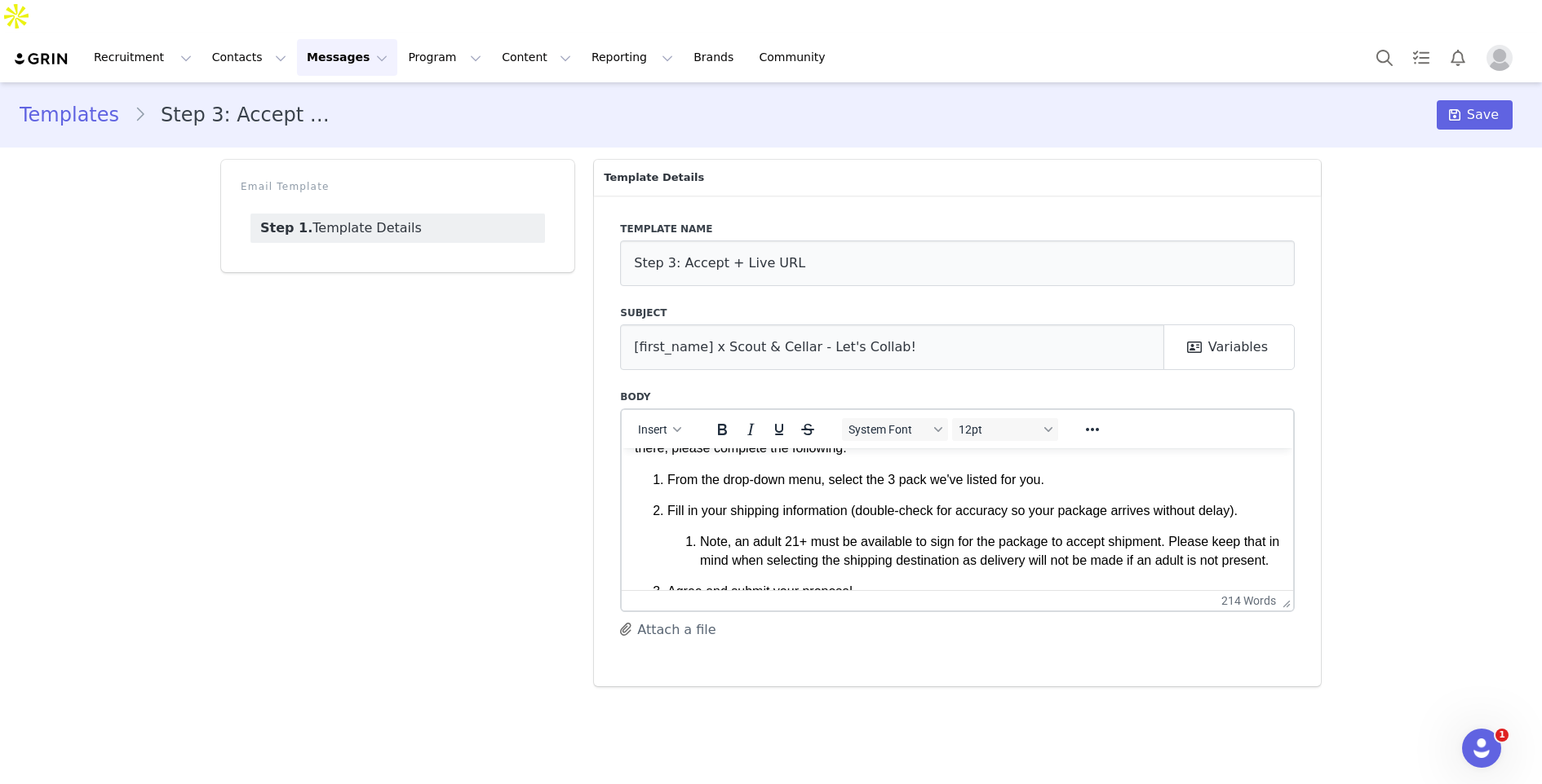
click at [897, 582] on ol "From the drop-down menu, select the 3 pack we've listed for you. Fill in your s…" at bounding box center [957, 536] width 645 height 131
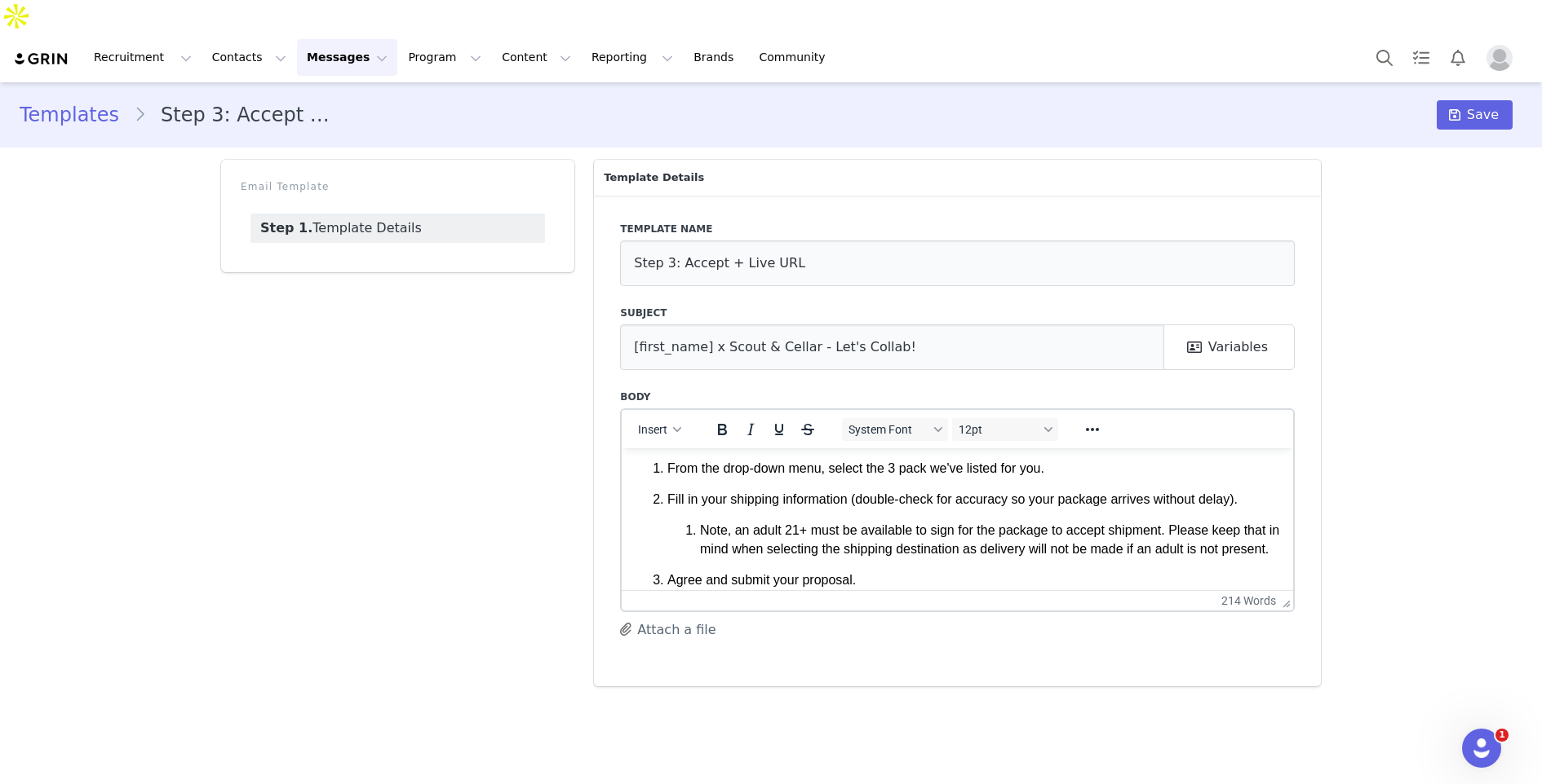
click at [896, 463] on p "From the drop-down menu, select the 3 pack we've listed for you." at bounding box center [973, 468] width 612 height 18
click at [1445, 100] on button "Save" at bounding box center [1474, 115] width 76 height 30
